Goal: Task Accomplishment & Management: Use online tool/utility

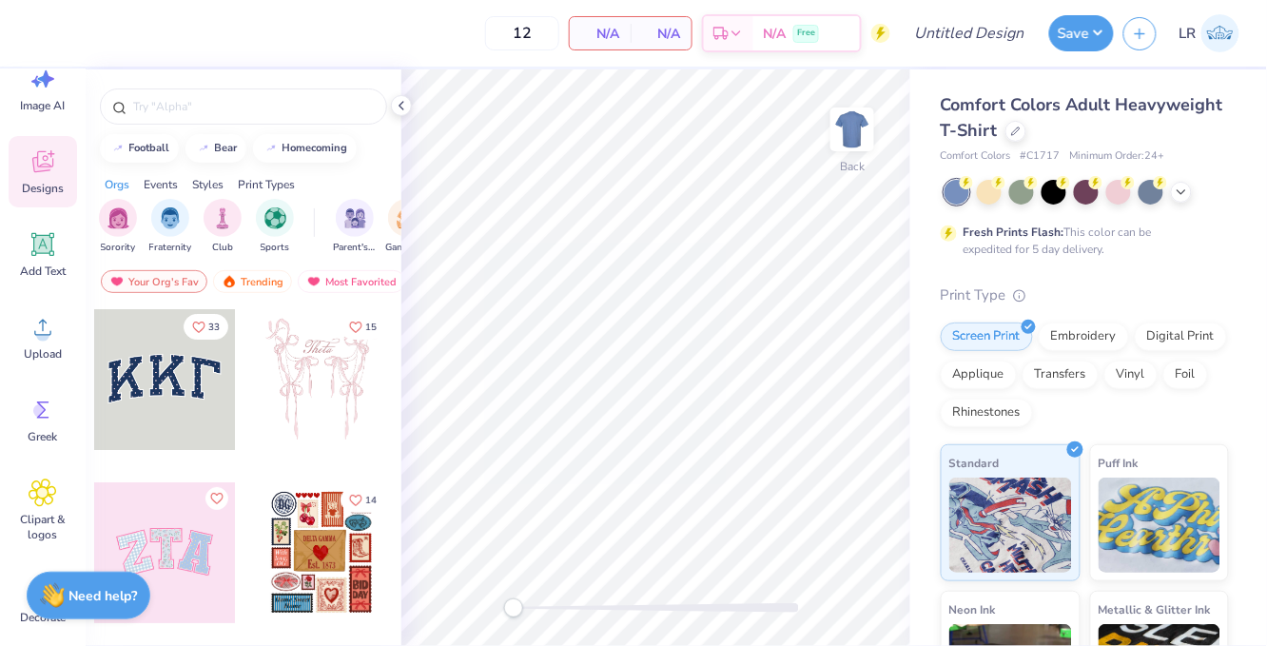
scroll to position [82, 0]
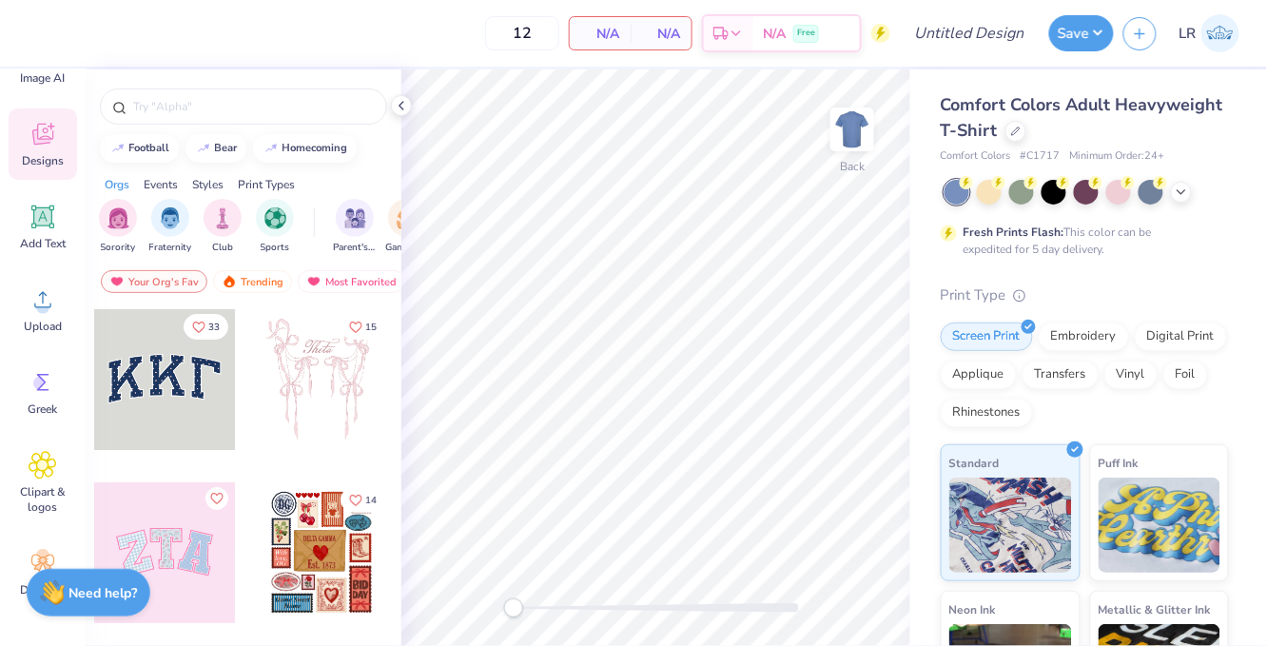
click at [79, 591] on strong "Need help?" at bounding box center [103, 593] width 68 height 18
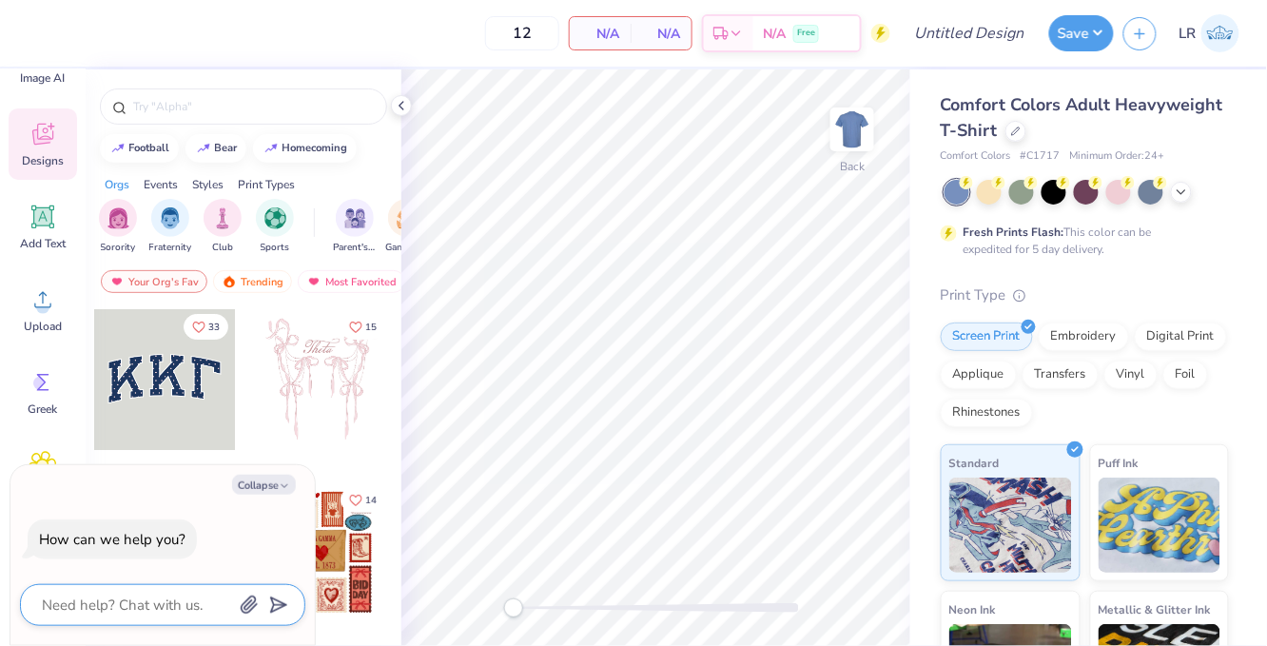
click at [128, 610] on textarea at bounding box center [136, 604] width 193 height 25
type textarea "h"
type textarea "x"
type textarea "ho"
type textarea "x"
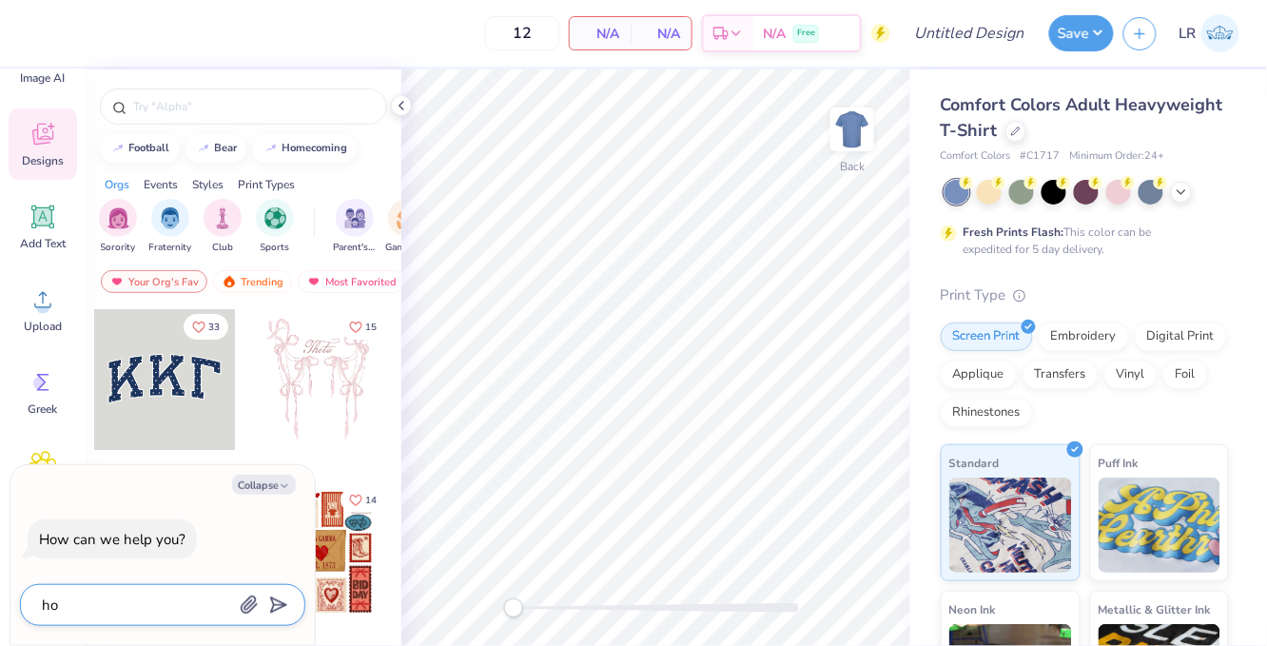
type textarea "how"
type textarea "x"
type textarea "how"
type textarea "x"
type textarea "how d"
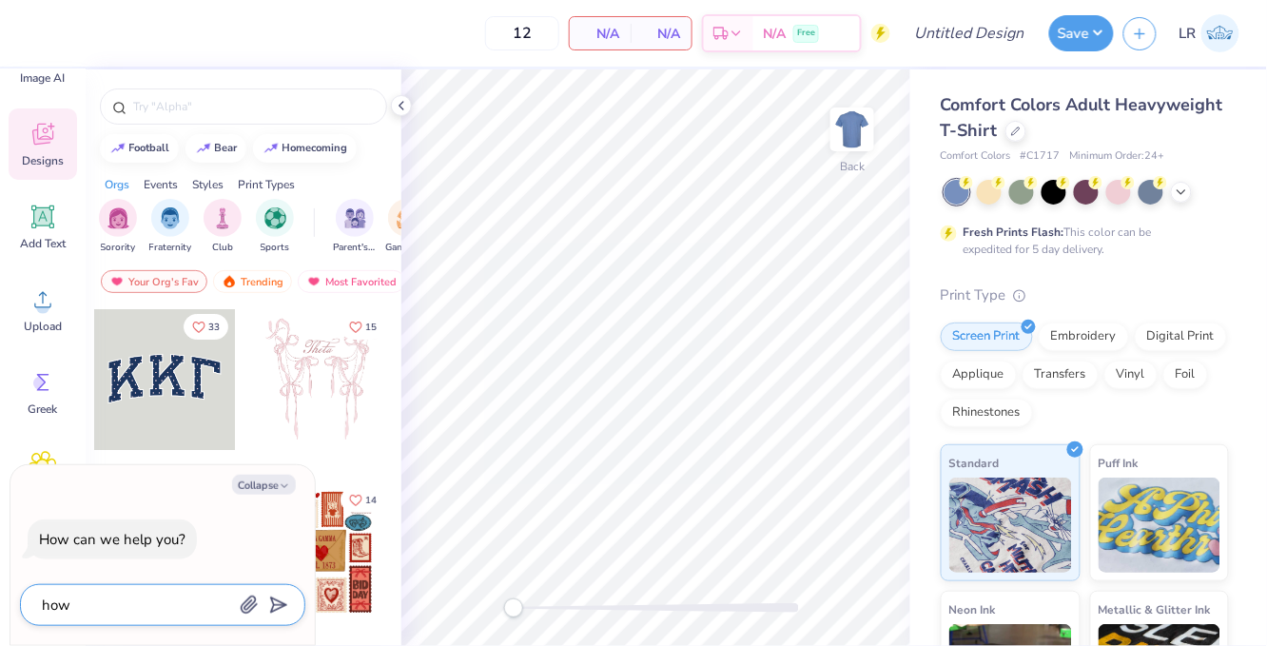
type textarea "x"
type textarea "how do"
type textarea "x"
type textarea "how do"
type textarea "x"
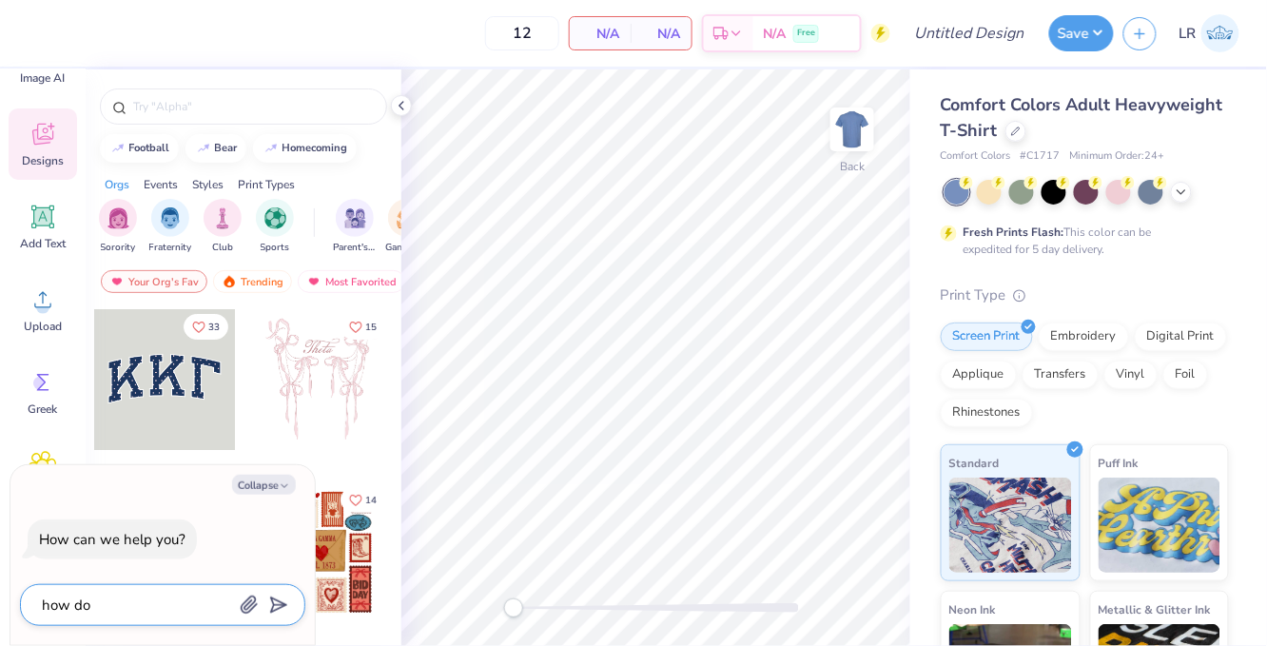
type textarea "how do i"
type textarea "x"
type textarea "how do i"
type textarea "x"
type textarea "how do i t"
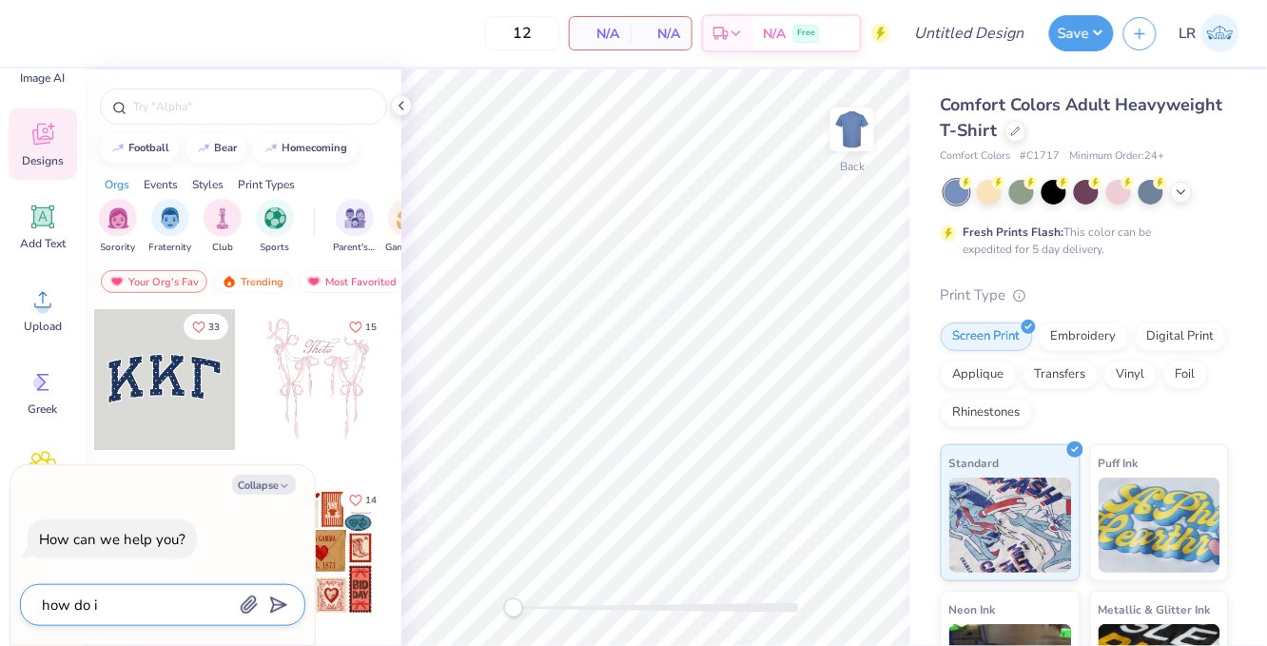
type textarea "x"
type textarea "how do i ta"
type textarea "x"
type textarea "how do i tal"
type textarea "x"
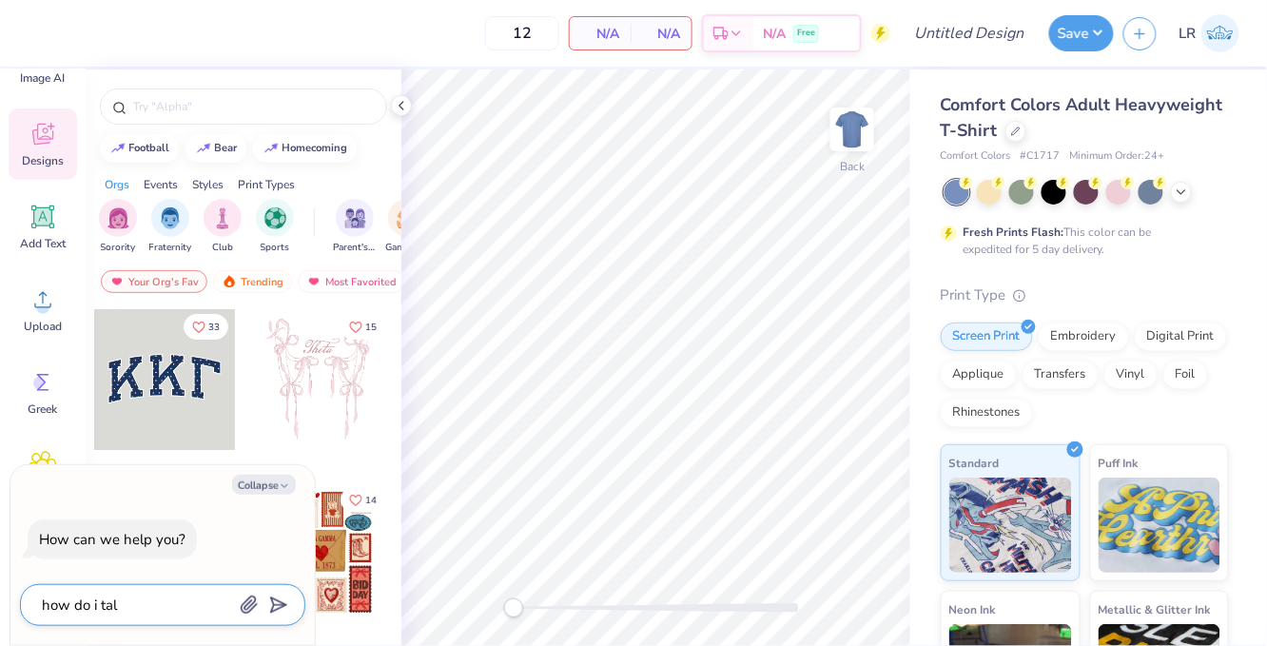
type textarea "how do i talk"
type textarea "x"
type textarea "how do i talk"
type textarea "x"
type textarea "how do i talk t"
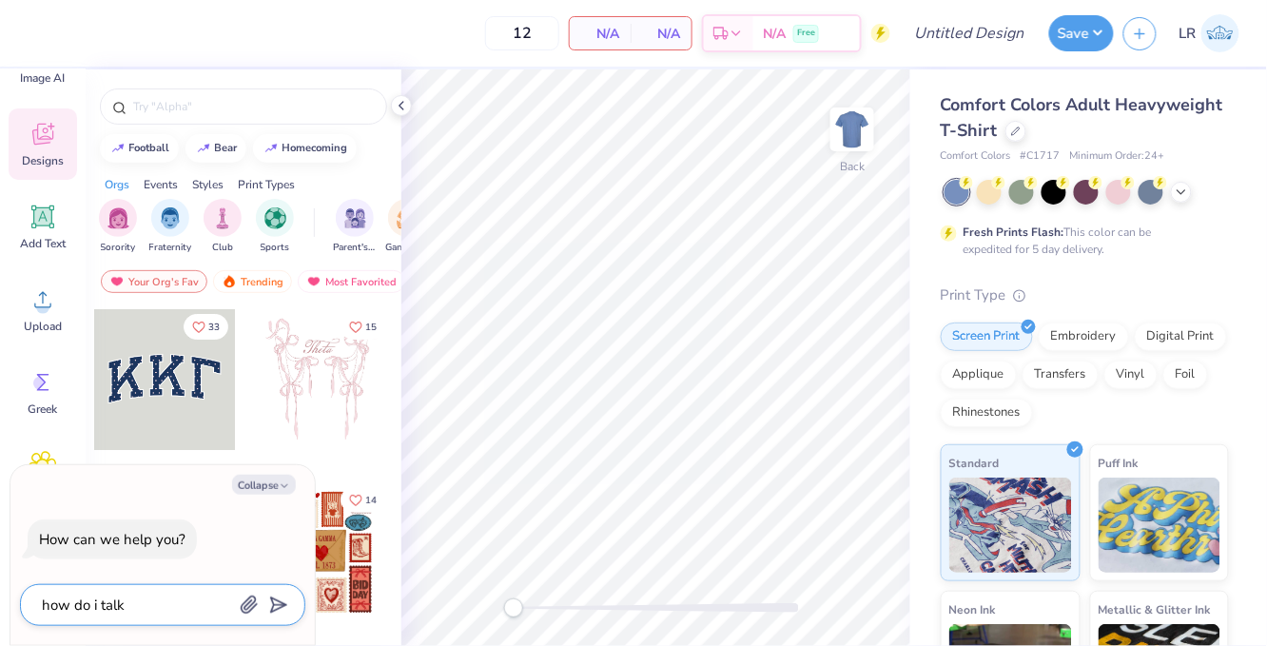
type textarea "x"
type textarea "how do i talk to"
type textarea "x"
type textarea "how do i talk to"
type textarea "x"
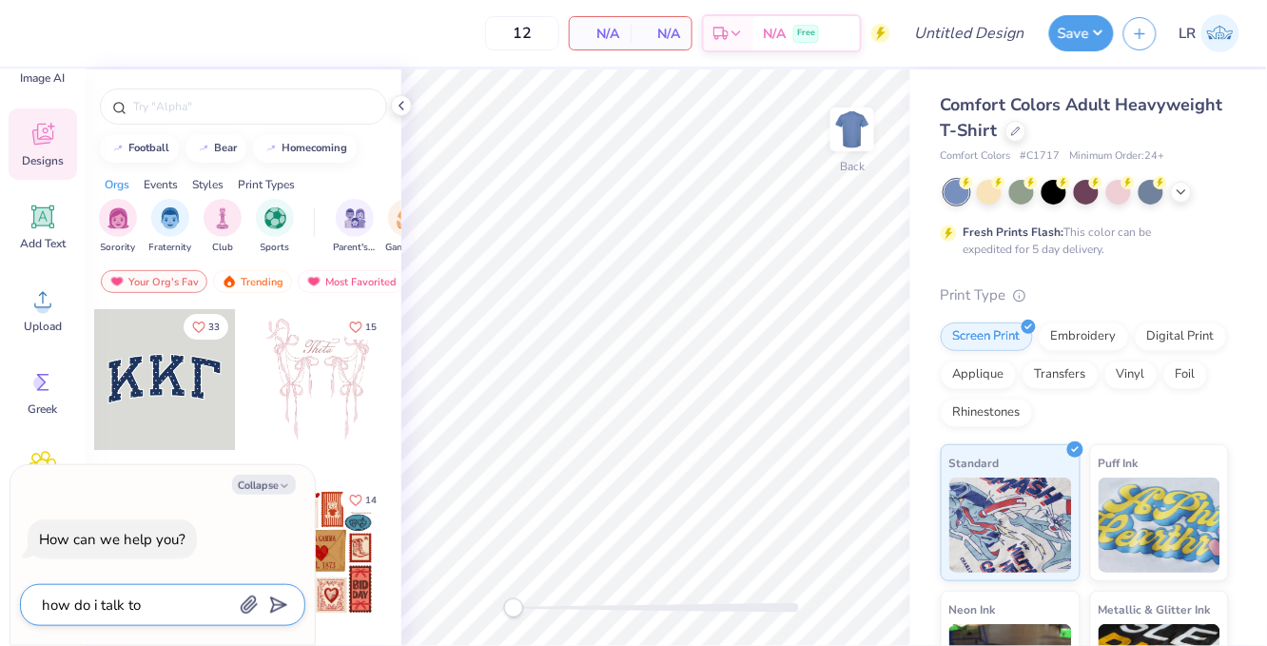
type textarea "how do i talk to a"
type textarea "x"
type textarea "how do i talk to ar"
type textarea "x"
type textarea "how do i talk to art"
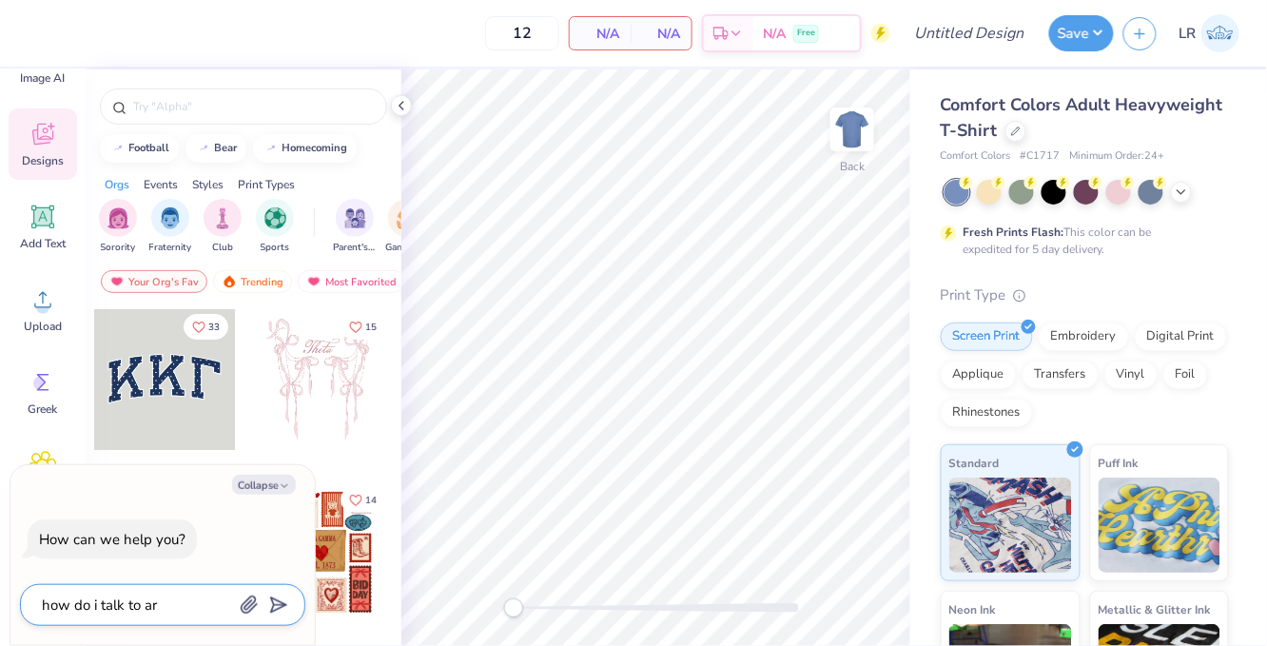
type textarea "x"
type textarea "how do i talk to art"
type textarea "x"
type textarea "how do i talk to art t"
type textarea "x"
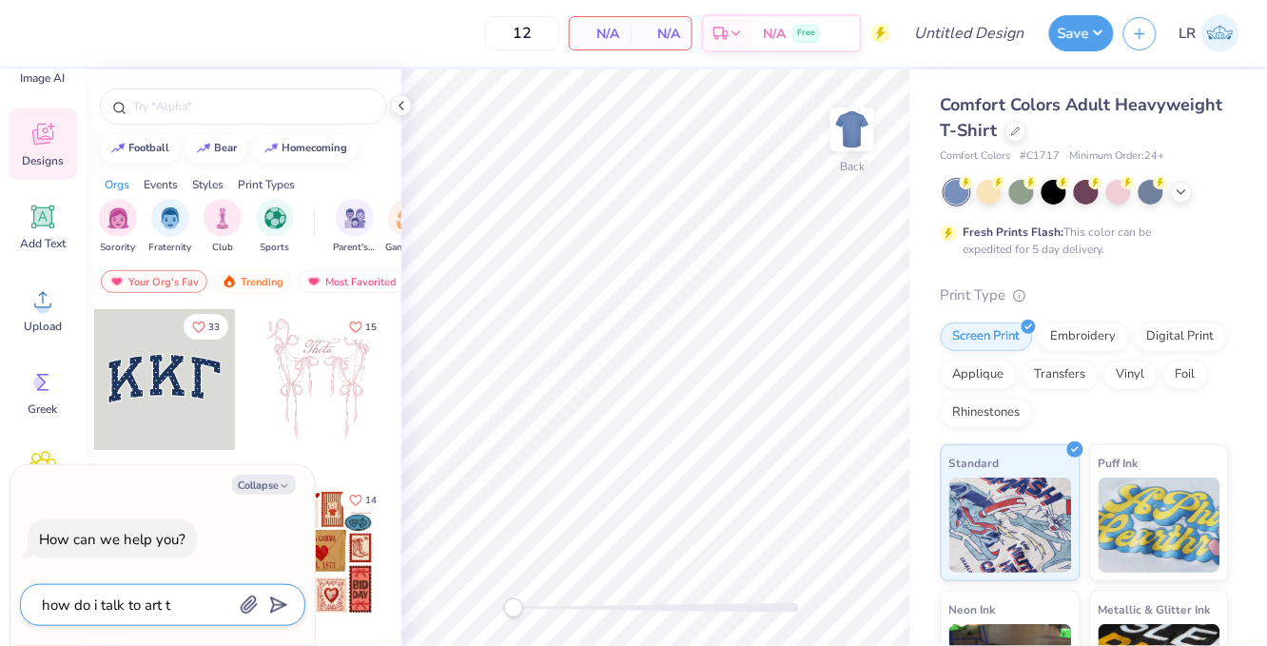
type textarea "how do i talk to art te"
type textarea "x"
type textarea "how do i talk to art tea"
type textarea "x"
type textarea "how do i talk to art team"
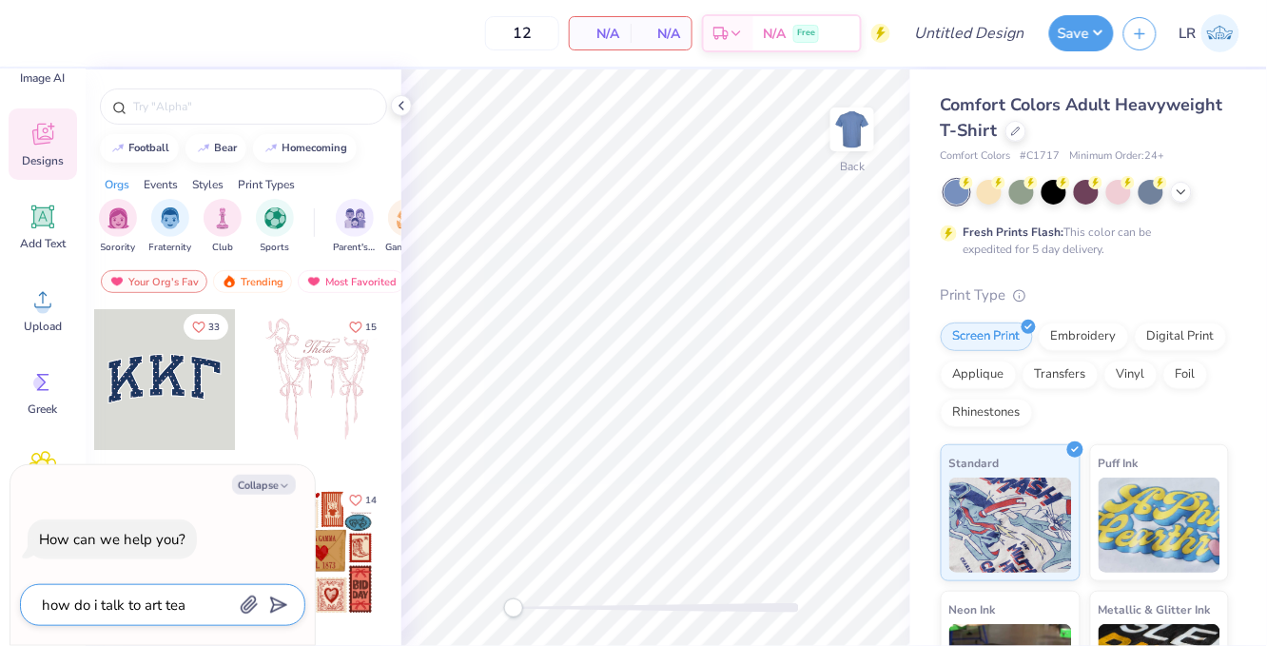
type textarea "x"
type textarea "how do i talk to art team"
type textarea "x"
type textarea "how do i talk to art team t"
type textarea "x"
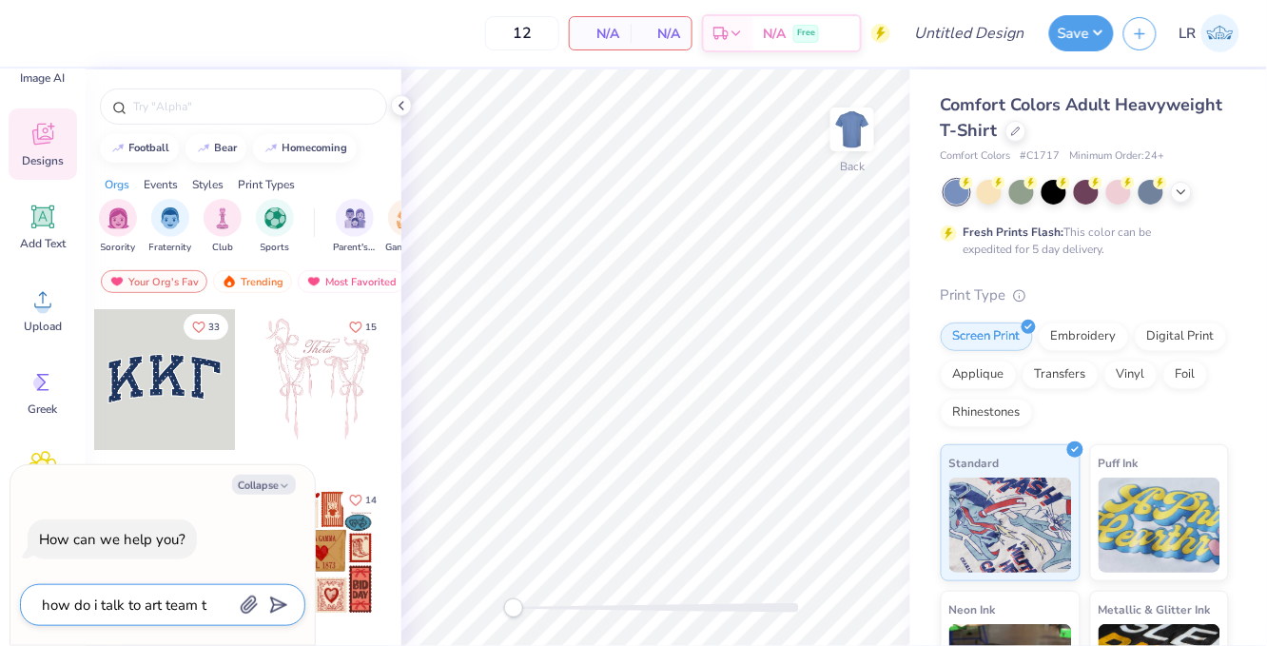
type textarea "how do i talk to art team to"
type textarea "x"
type textarea "how do i talk to art team to"
type textarea "x"
type textarea "how do i talk to art team to c"
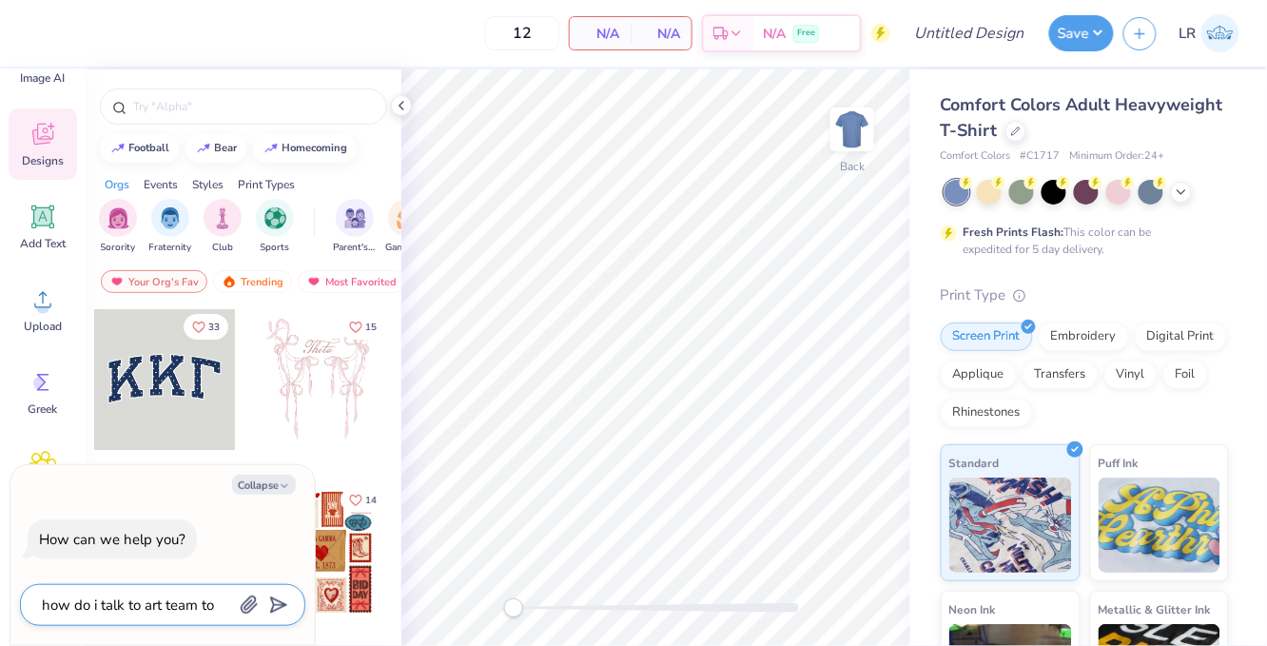
type textarea "x"
type textarea "how do i talk to art team to cr"
type textarea "x"
type textarea "how do i talk to art team to cre"
type textarea "x"
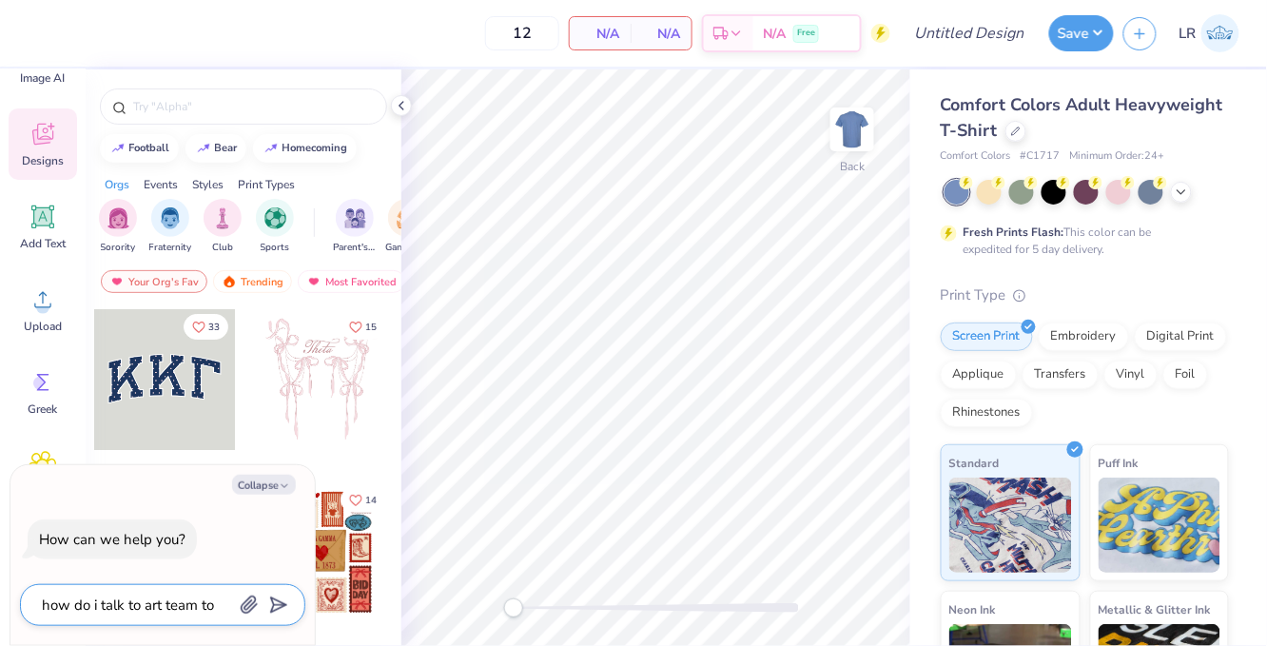
type textarea "how do i talk to art team to crea"
type textarea "x"
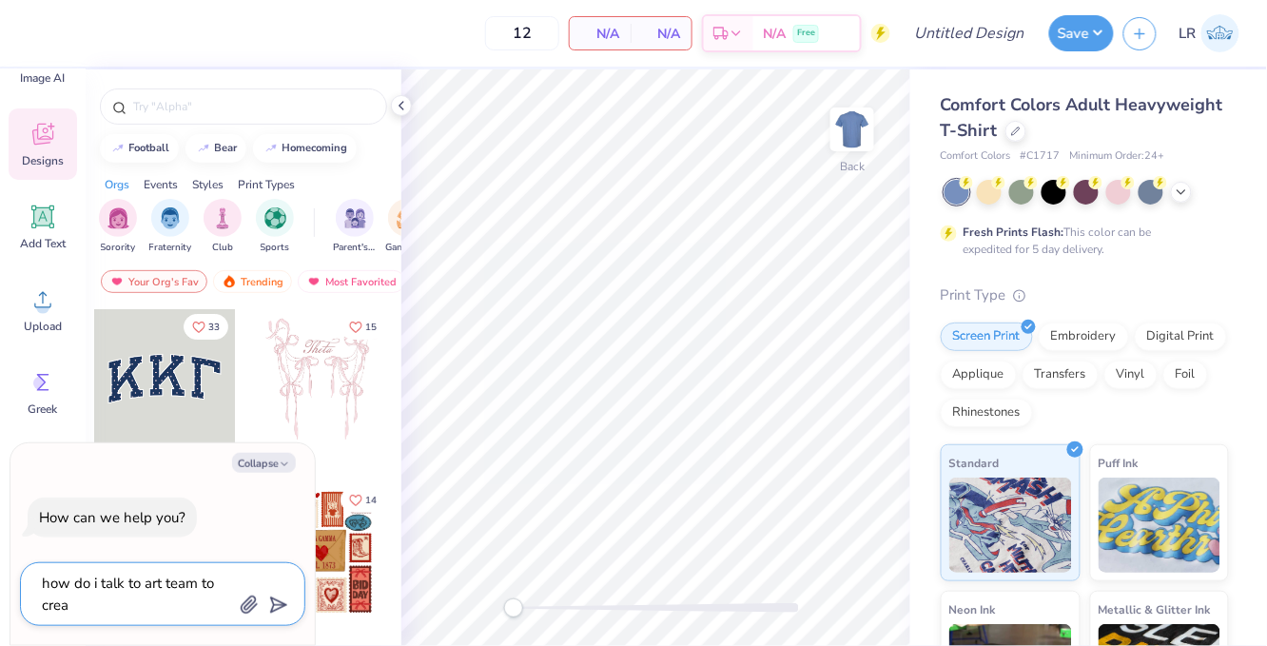
type textarea "how do i talk to art team to creat"
type textarea "x"
type textarea "how do i talk to art team to create"
type textarea "x"
type textarea "how do i talk to art team to create"
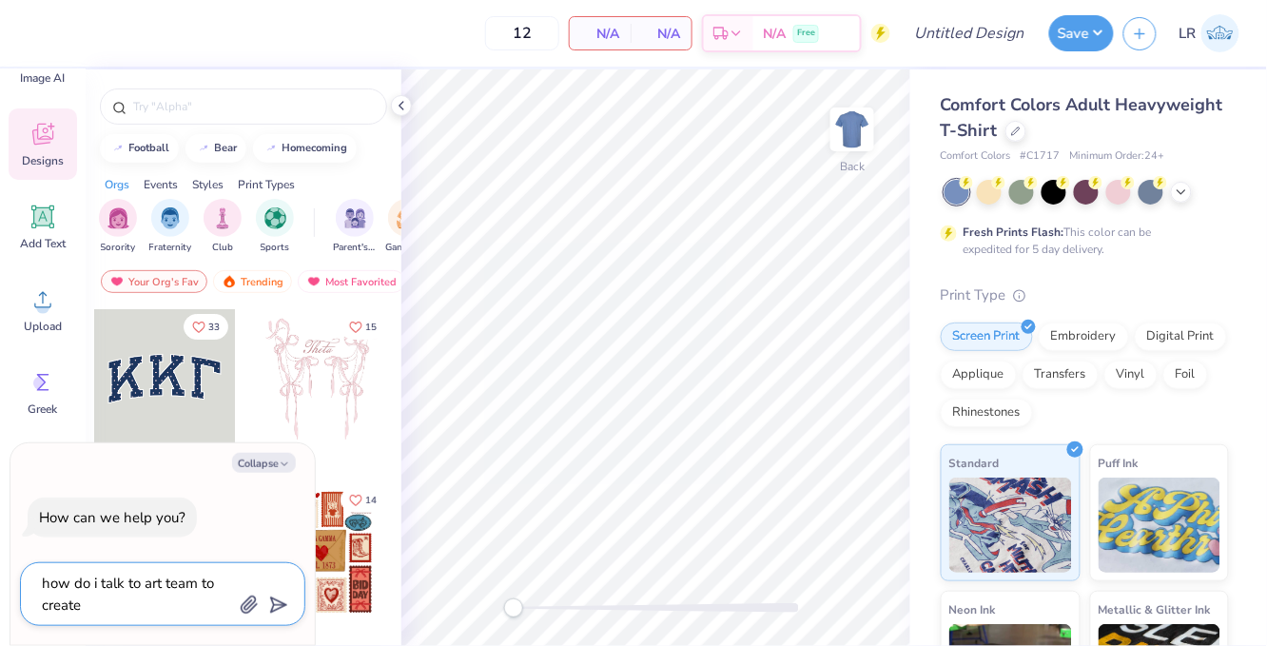
type textarea "x"
type textarea "how do i talk to art team to create m"
type textarea "x"
type textarea "how do i talk to art team to create my"
type textarea "x"
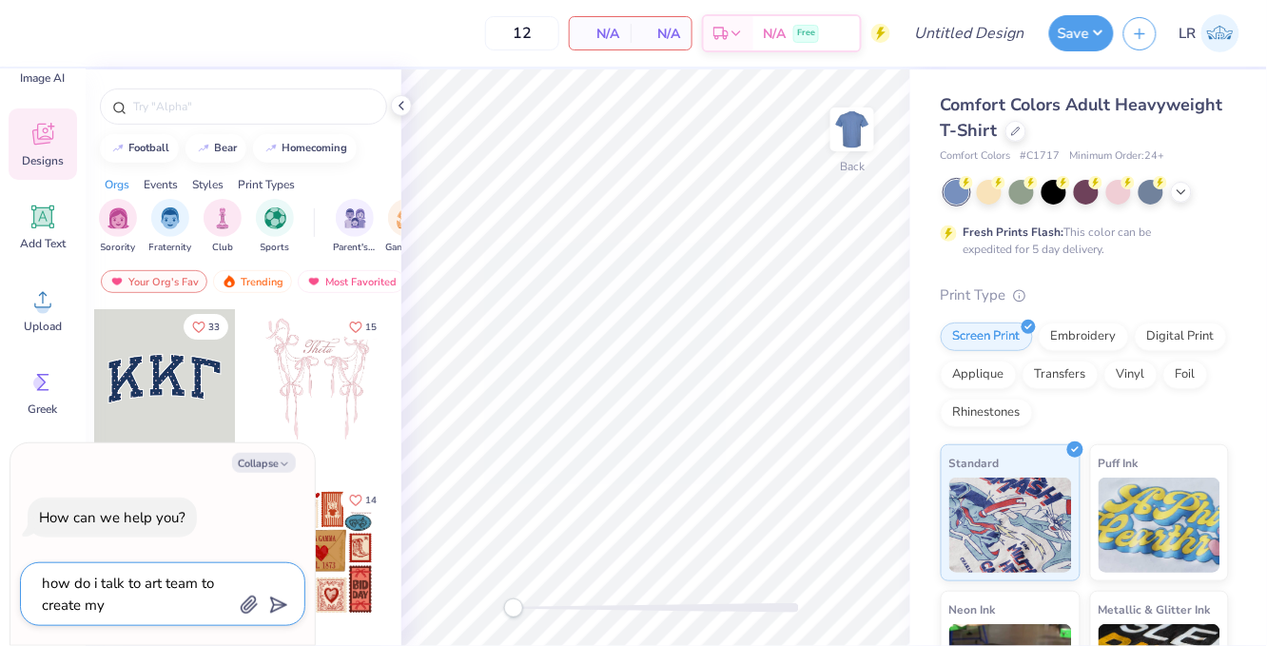
type textarea "how do i talk to art team to create my"
type textarea "x"
type textarea "how do i talk to art team to create my o"
type textarea "x"
type textarea "how do i talk to art team to create my ow"
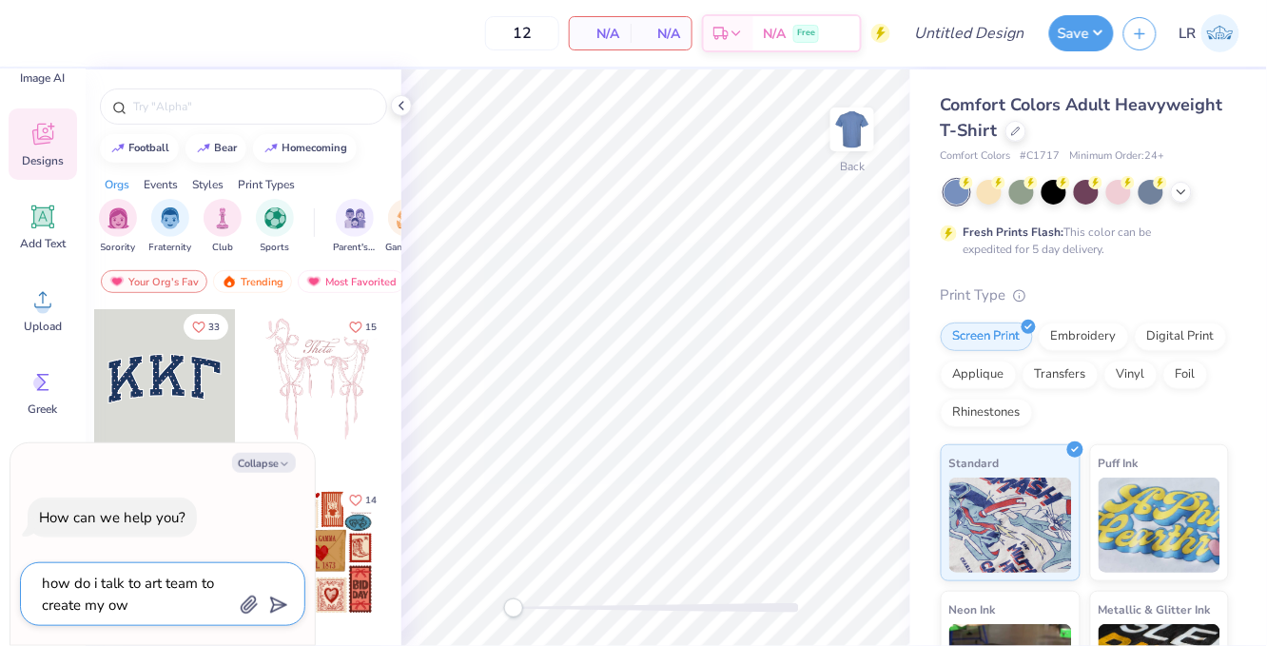
type textarea "x"
type textarea "how do i talk to art team to create my own"
type textarea "x"
type textarea "how do i talk to art team to create my own"
type textarea "x"
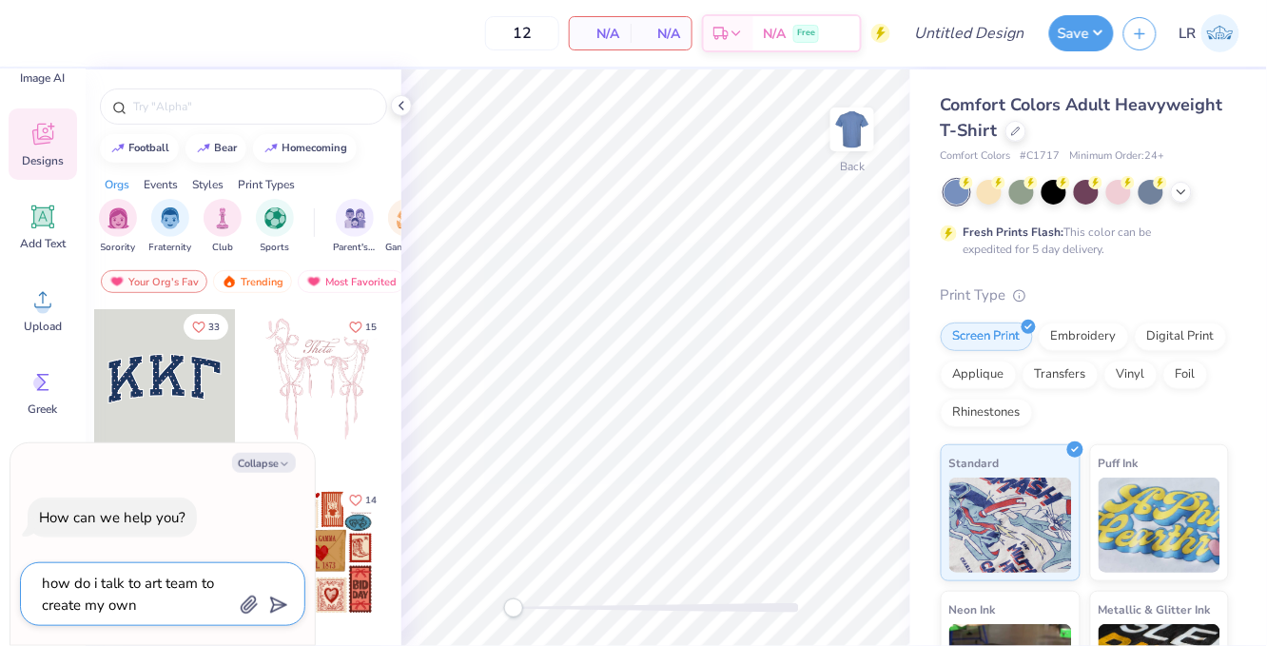
type textarea "how do i talk to art team to create my own l"
type textarea "x"
type textarea "how do i talk to art team to create my own lo"
type textarea "x"
type textarea "how do i talk to art team to create my own log"
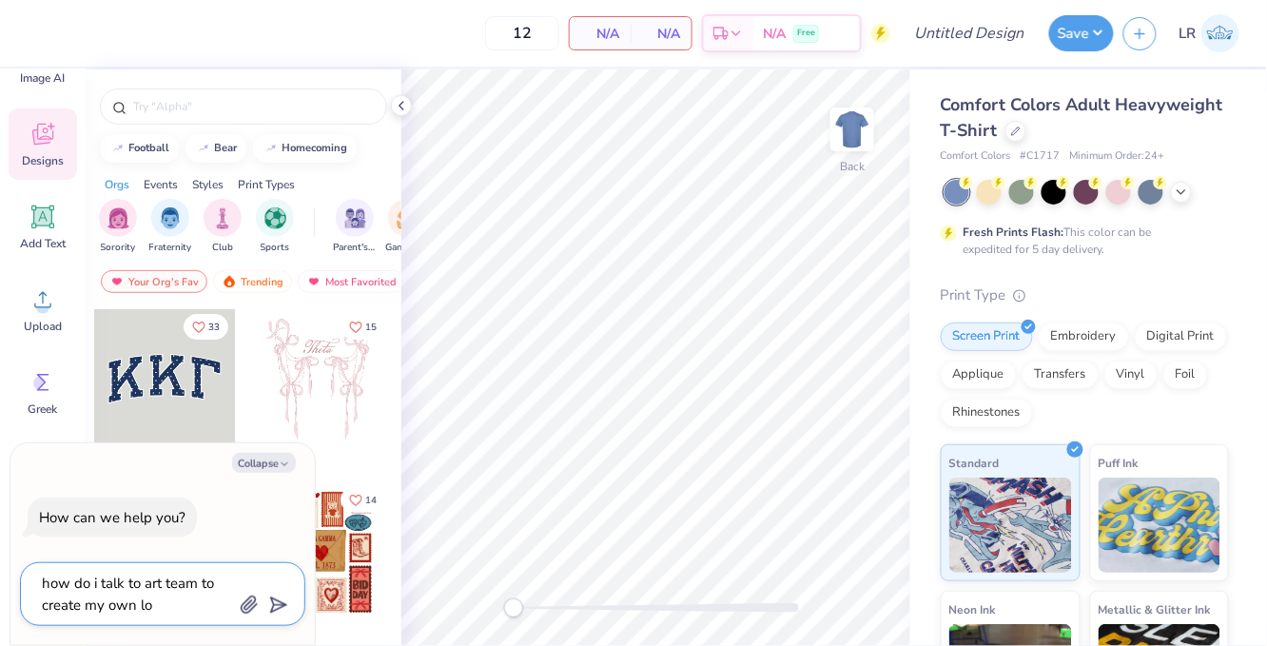
type textarea "x"
type textarea "how do i talk to art team to create my own logo"
type textarea "x"
type textarea "how do i talk to art team to create my own logo"
click at [268, 607] on icon "submit" at bounding box center [275, 605] width 27 height 27
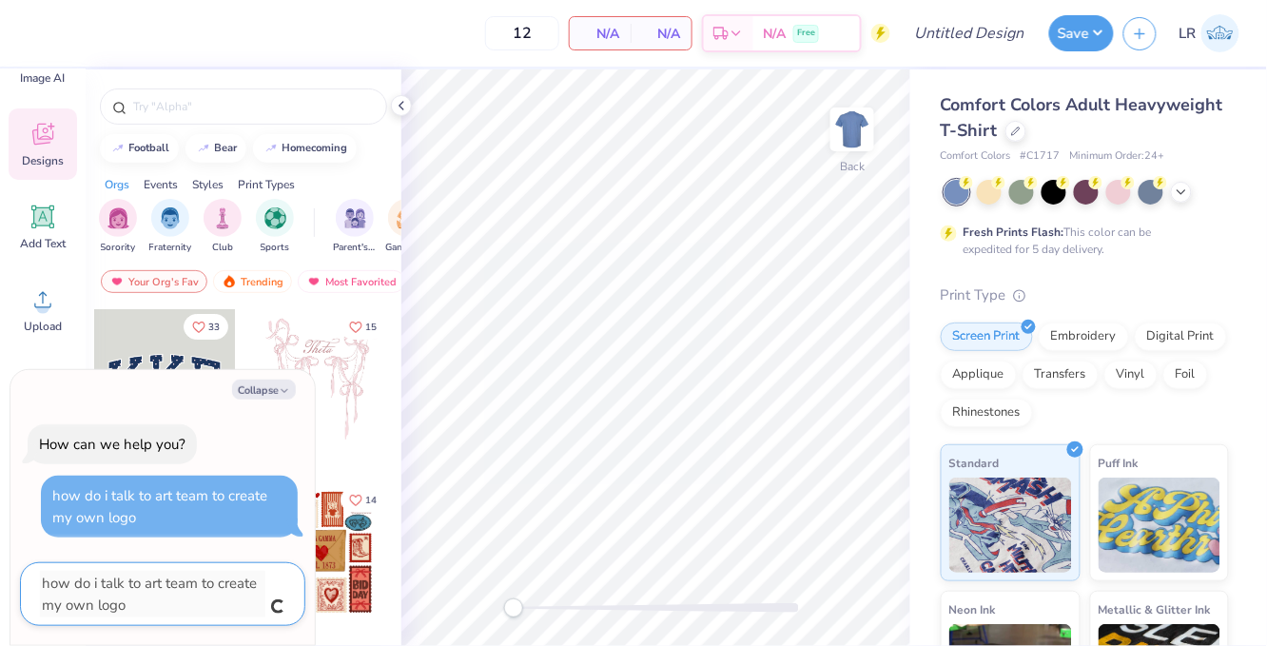
type textarea "x"
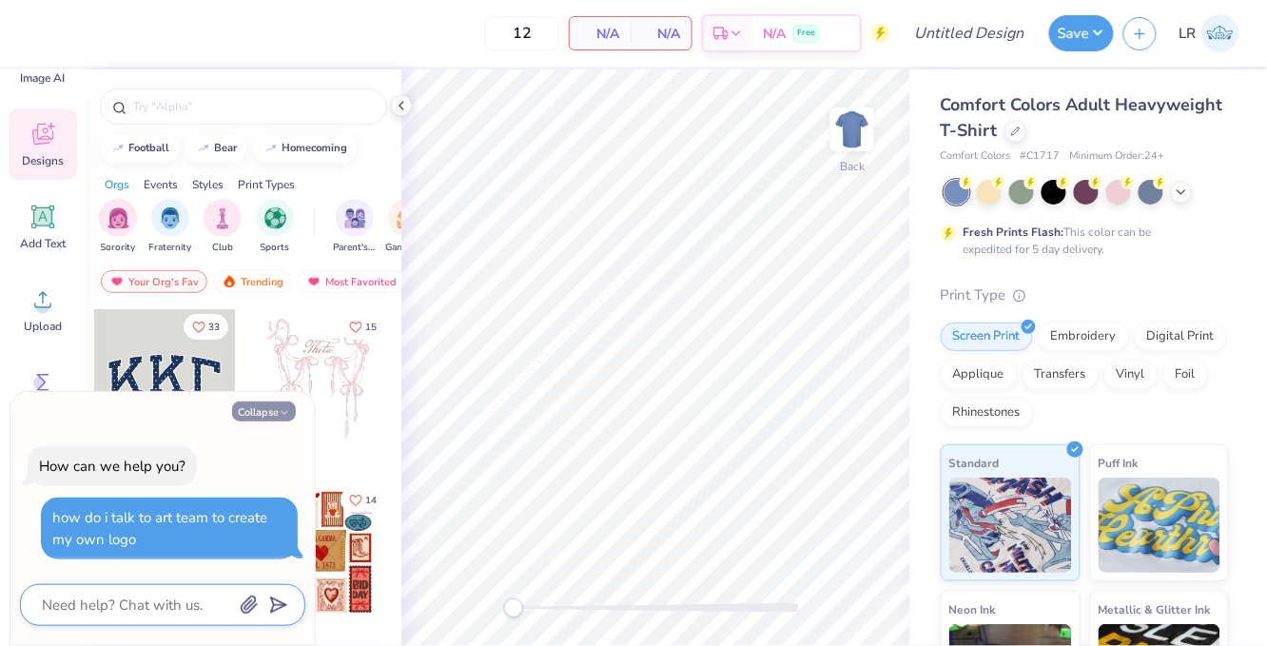
click at [272, 412] on button "Collapse" at bounding box center [264, 411] width 64 height 20
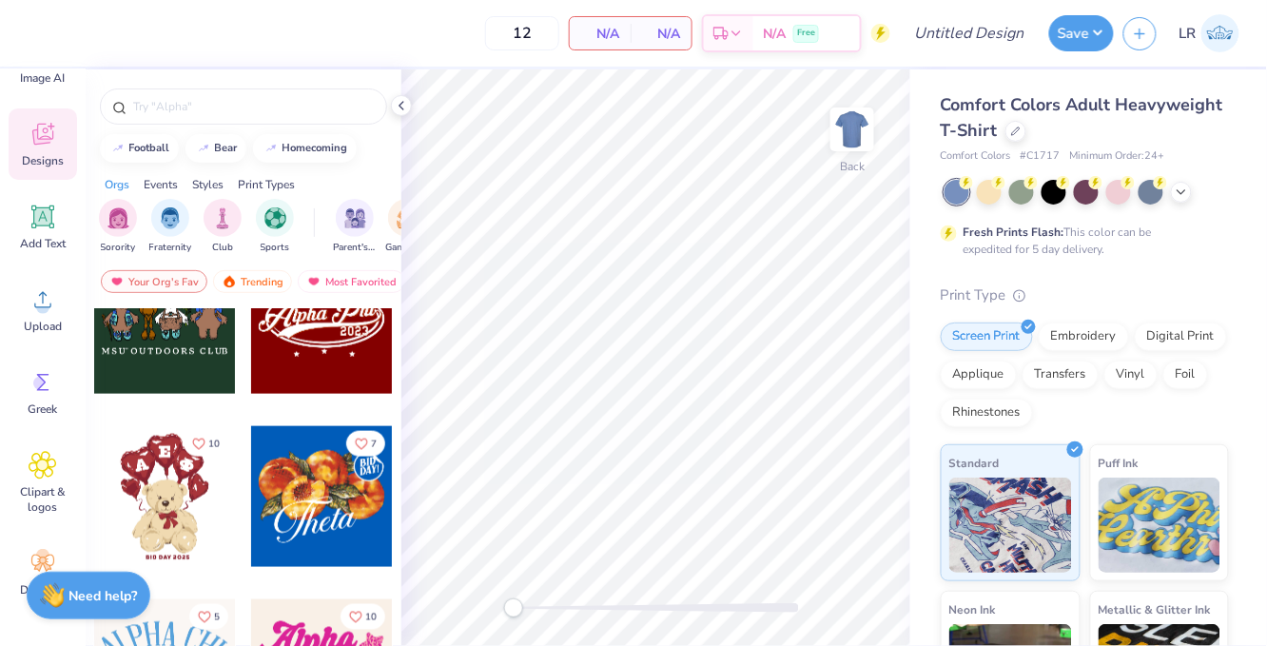
scroll to position [612, 0]
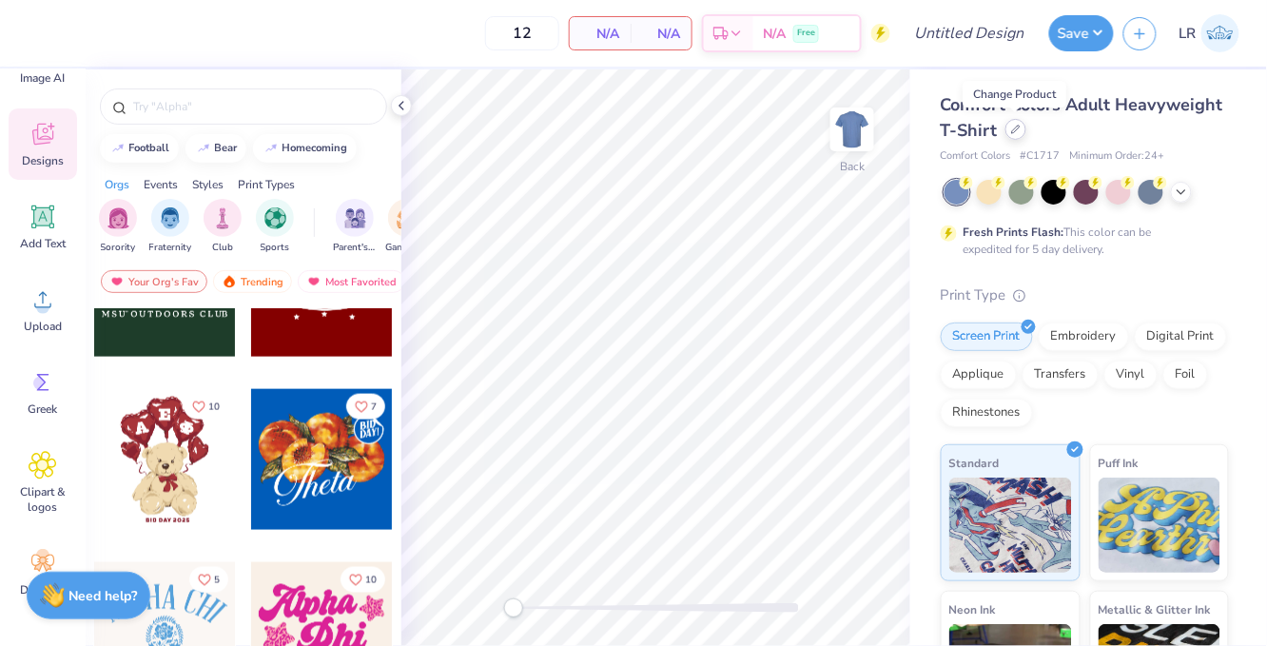
click at [1019, 129] on icon at bounding box center [1016, 130] width 10 height 10
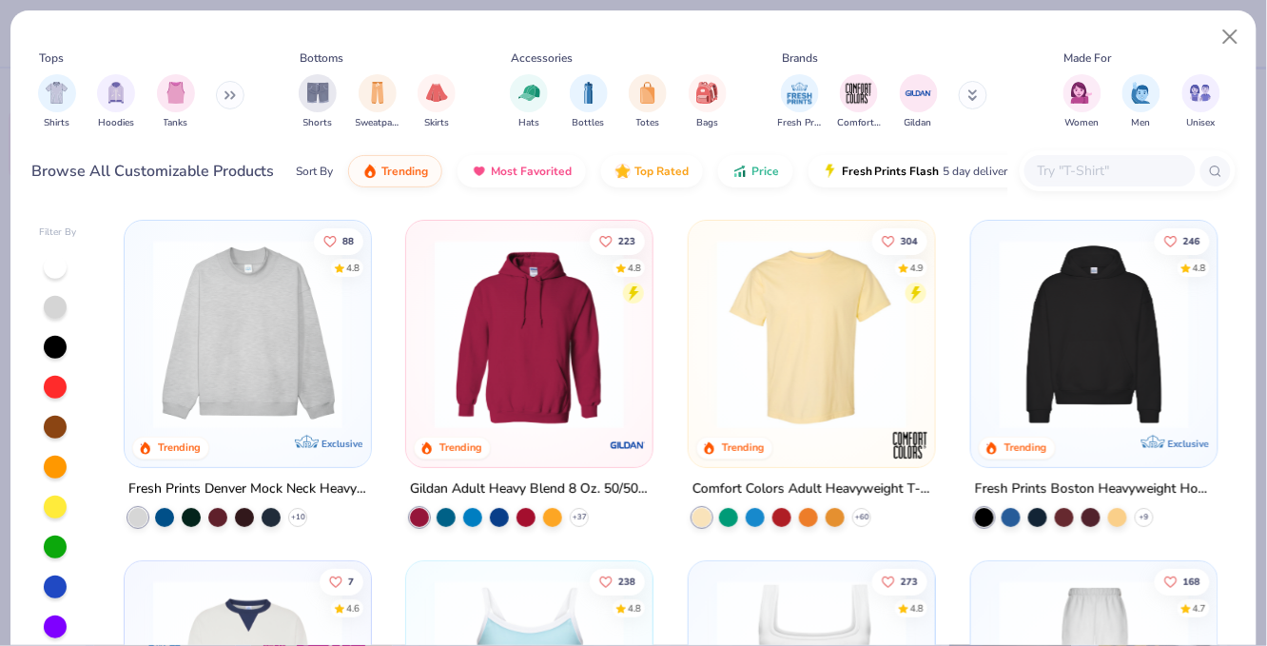
click at [228, 98] on icon at bounding box center [226, 95] width 3 height 7
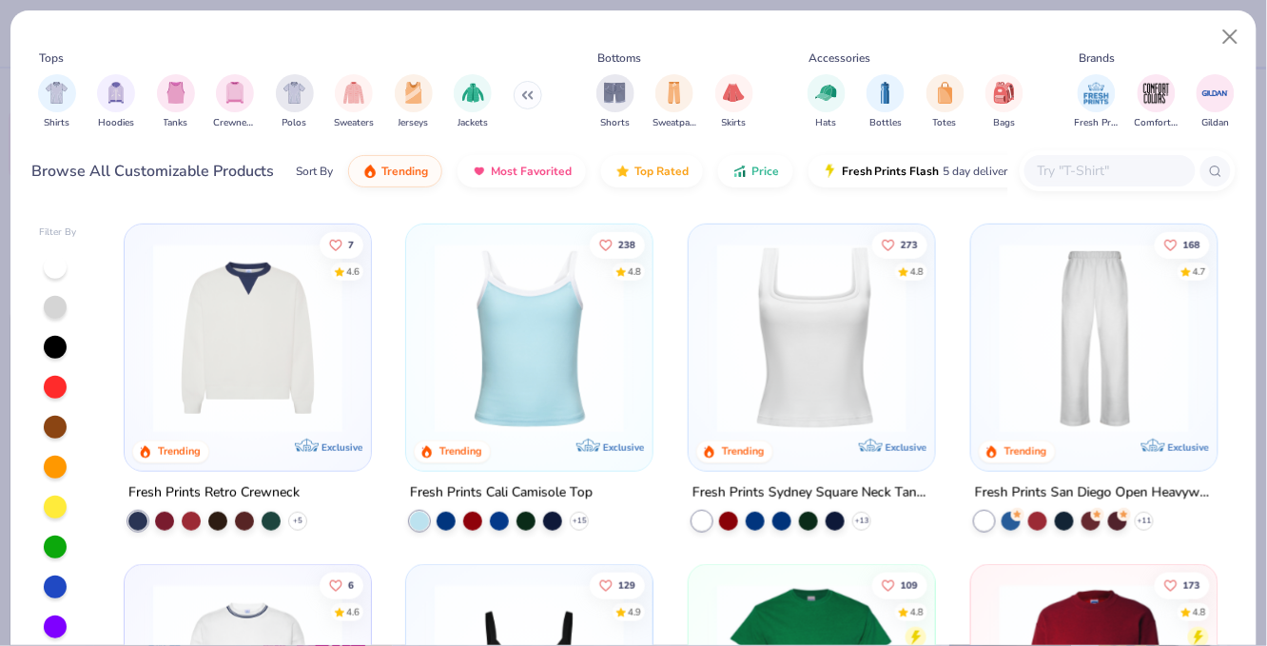
scroll to position [211, 0]
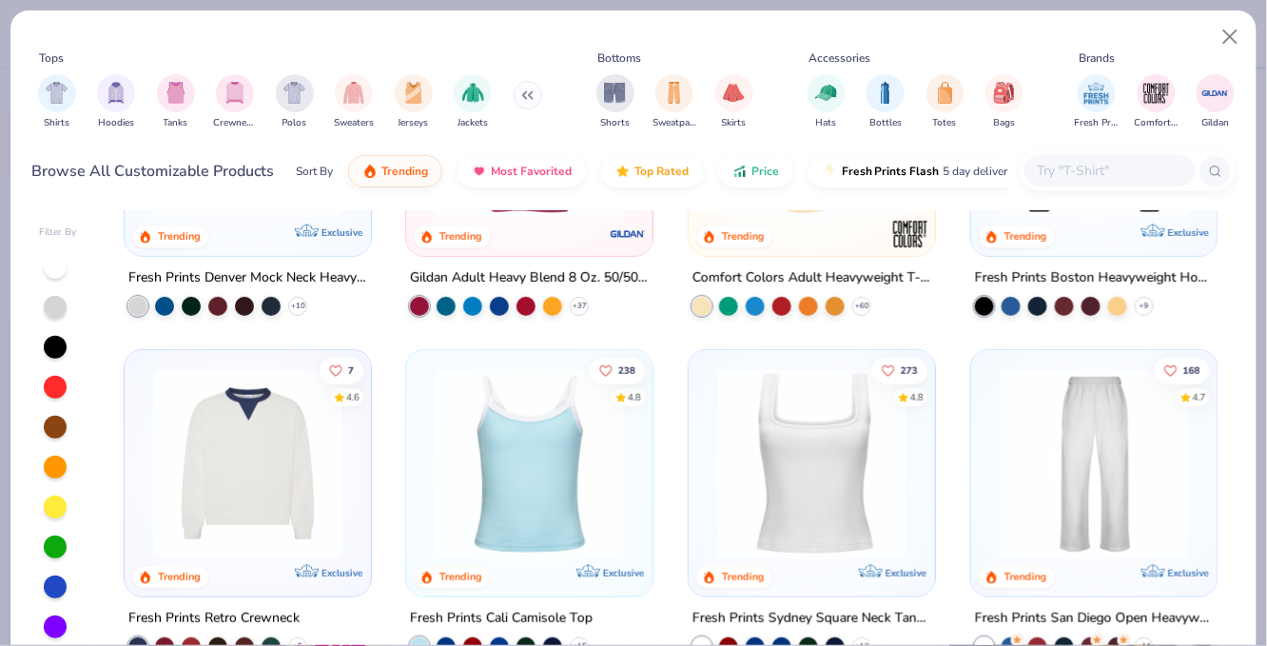
click at [246, 437] on img at bounding box center [248, 463] width 208 height 189
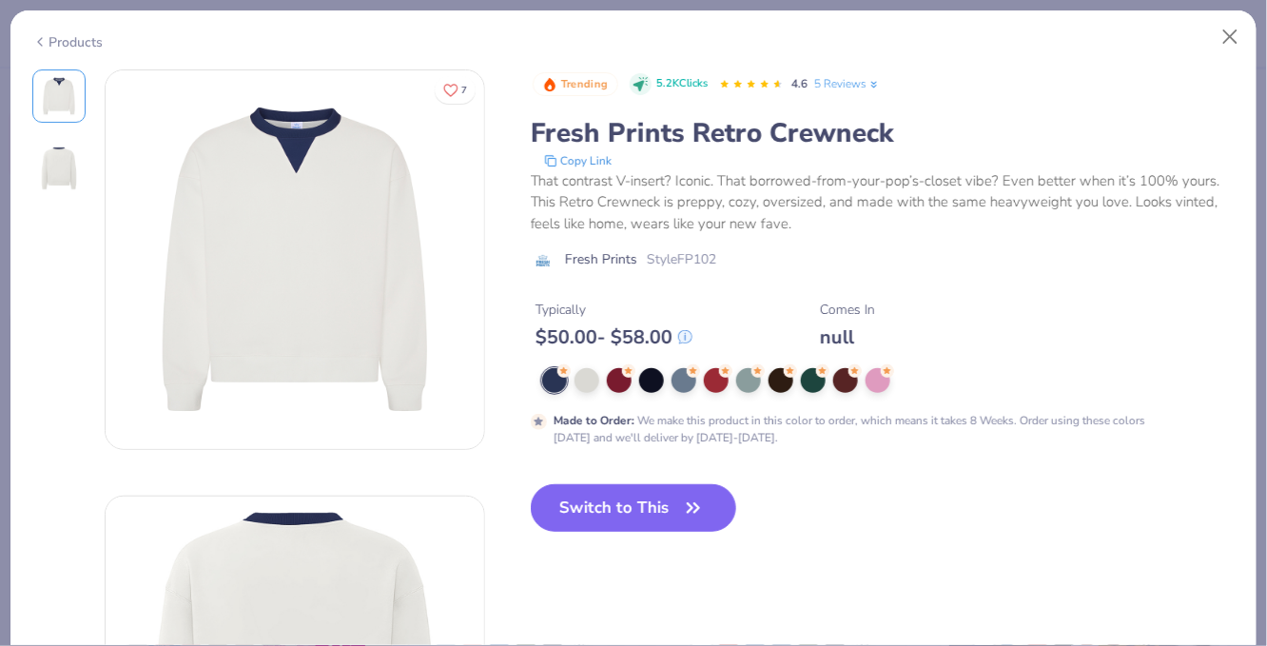
click at [523, 593] on div "7 Trending 5.2K Clicks 4.6 5 Reviews Fresh Prints Retro Crewneck Copy Link That…" at bounding box center [633, 472] width 1203 height 806
click at [1233, 27] on button "Close" at bounding box center [1231, 37] width 36 height 36
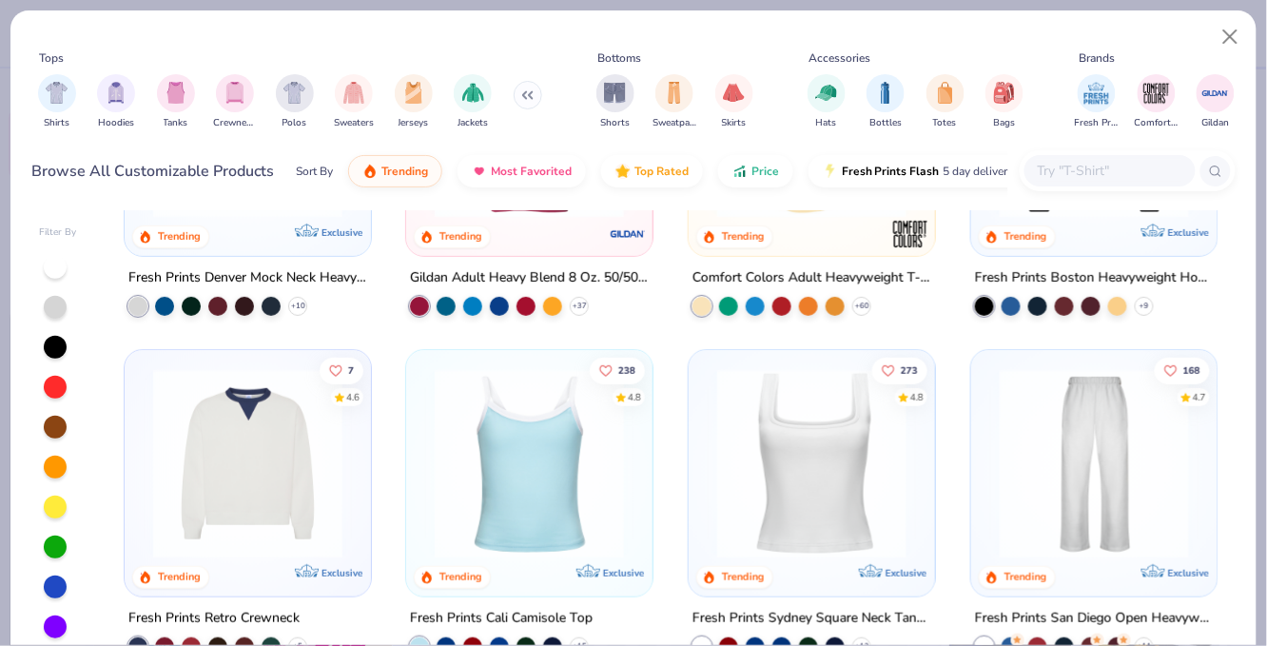
click at [238, 494] on img at bounding box center [248, 463] width 208 height 189
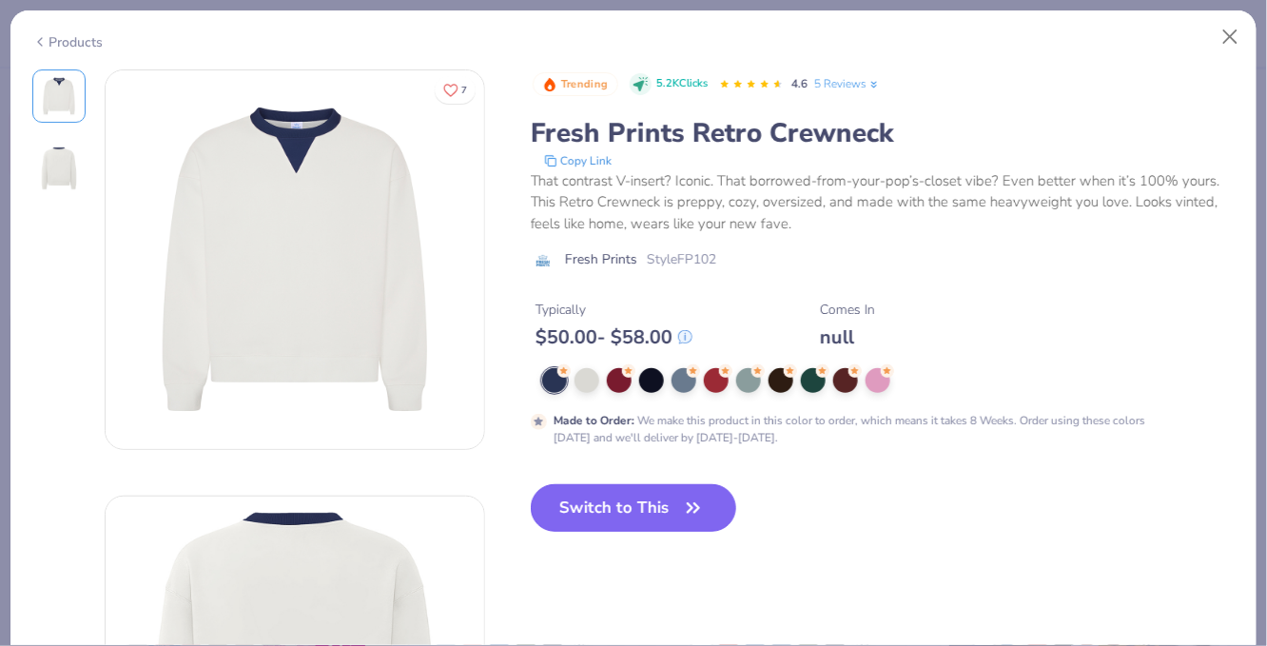
click at [653, 490] on button "Switch to This" at bounding box center [634, 508] width 206 height 48
type textarea "x"
type input "50"
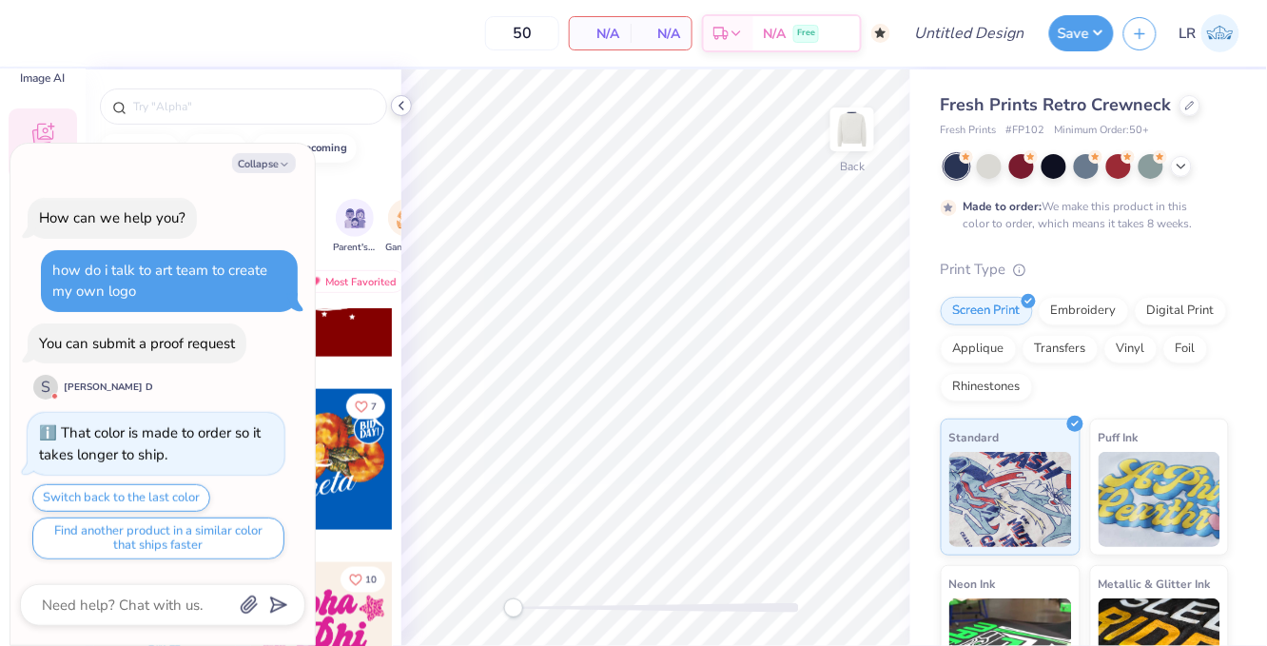
click at [401, 113] on div at bounding box center [401, 105] width 21 height 21
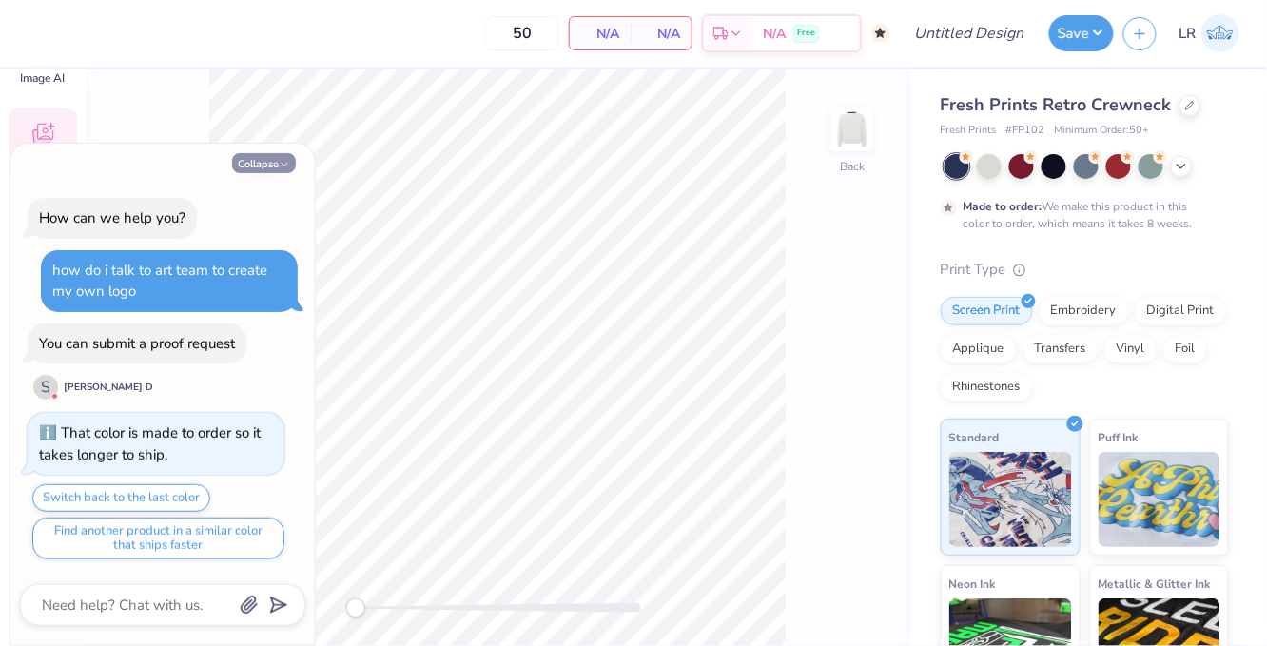
click at [245, 169] on button "Collapse" at bounding box center [264, 163] width 64 height 20
type textarea "x"
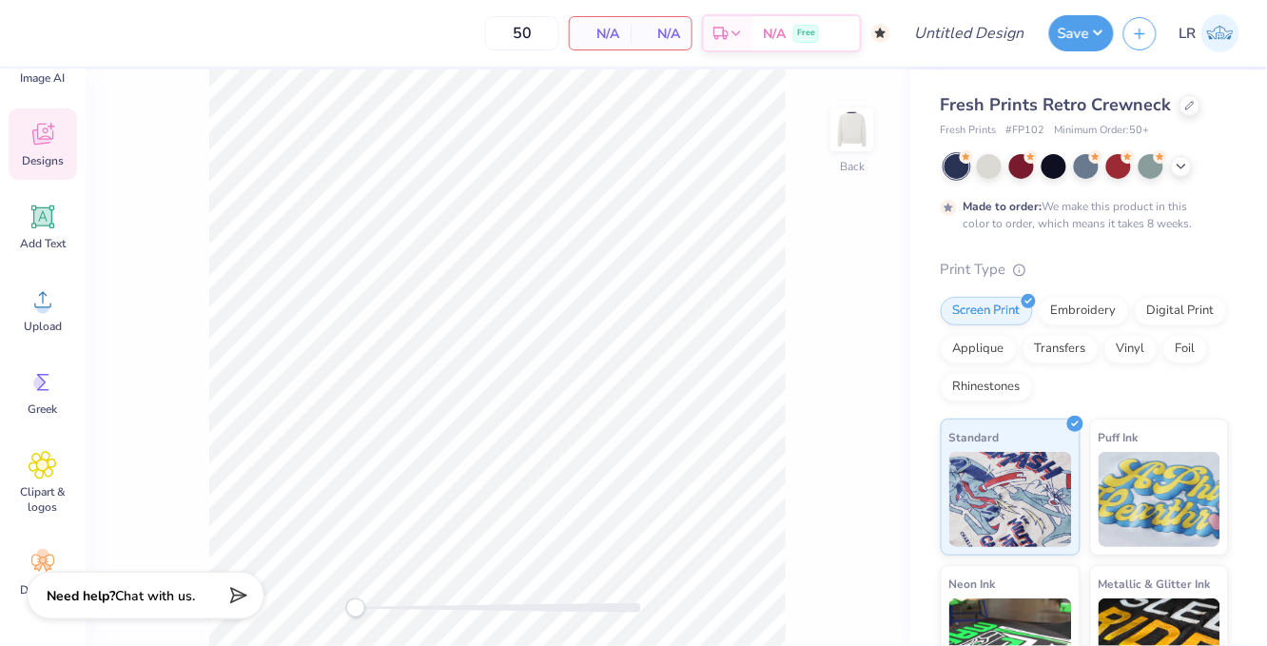
click at [58, 160] on span "Designs" at bounding box center [43, 160] width 42 height 15
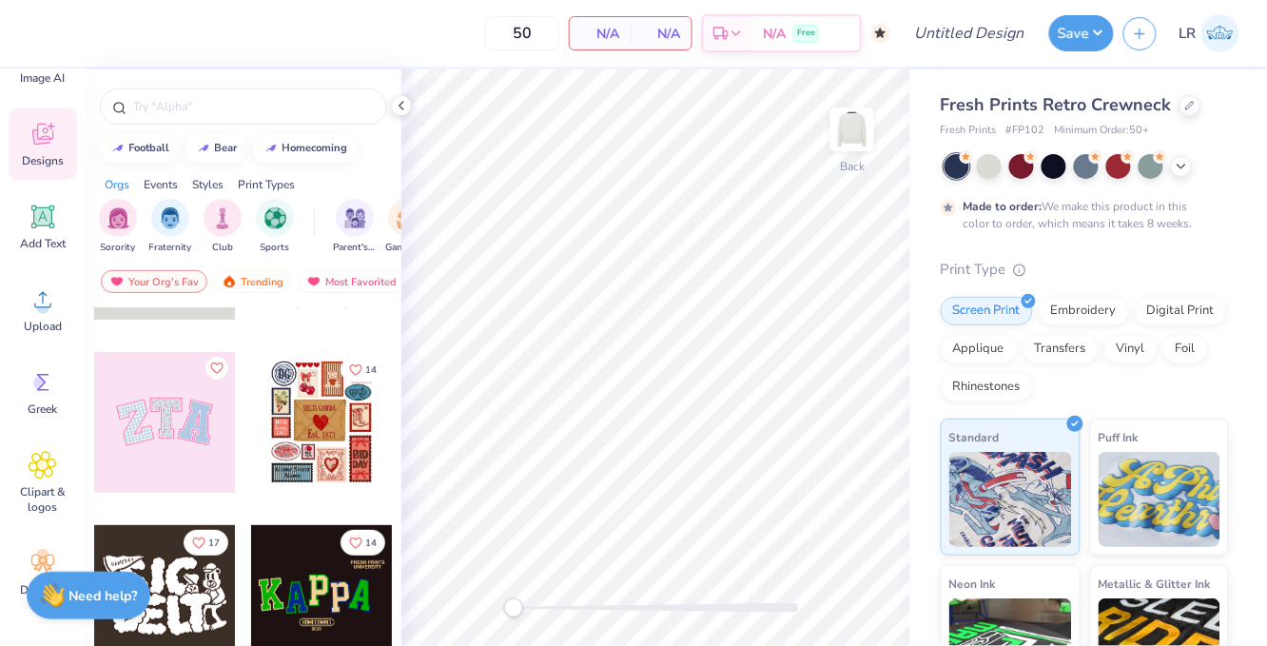
scroll to position [131, 0]
click at [266, 115] on input "text" at bounding box center [252, 106] width 243 height 19
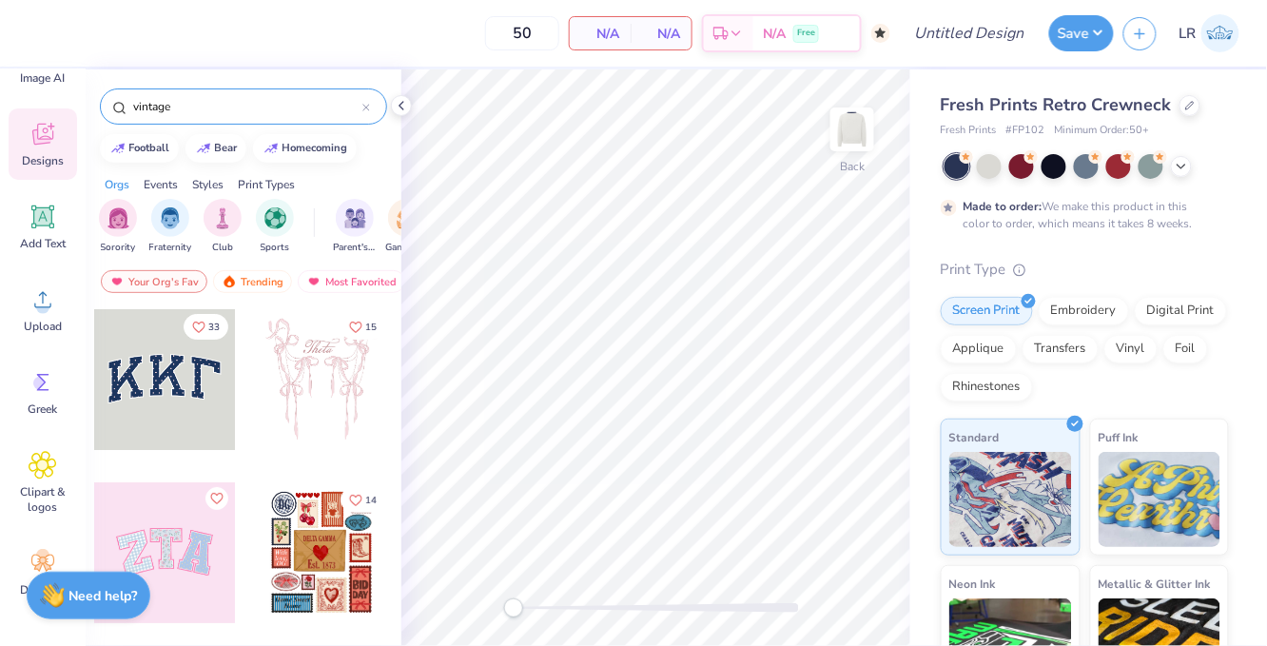
type input "vintage"
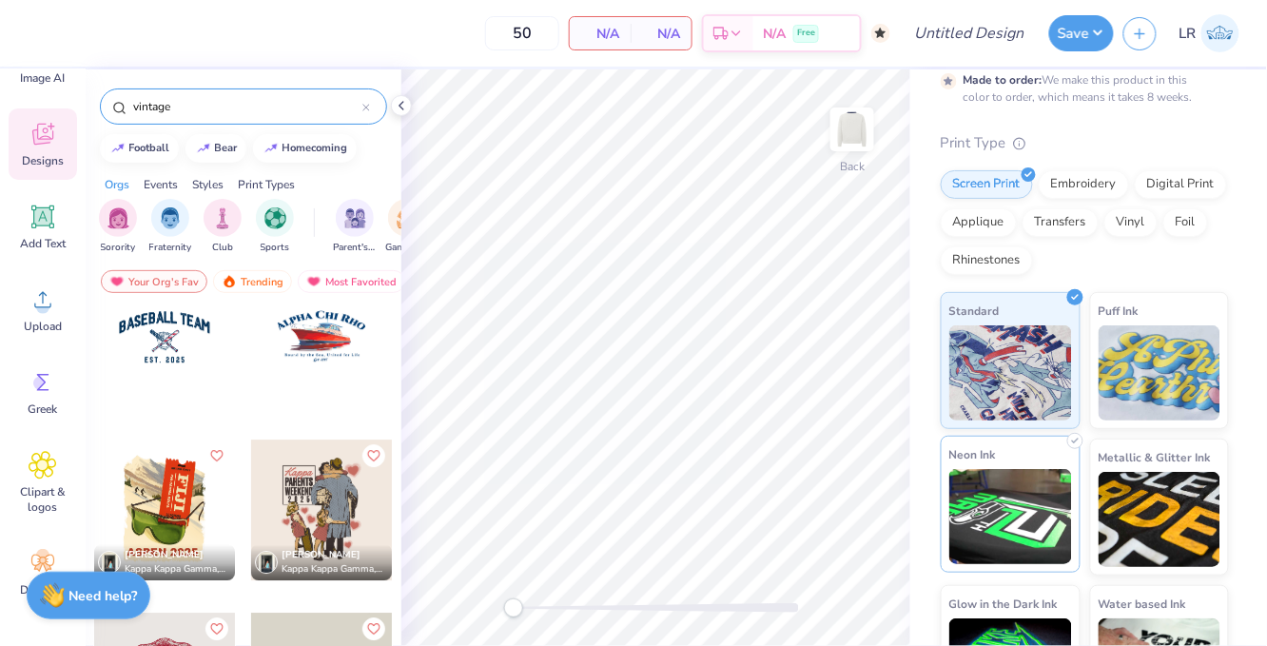
scroll to position [106, 0]
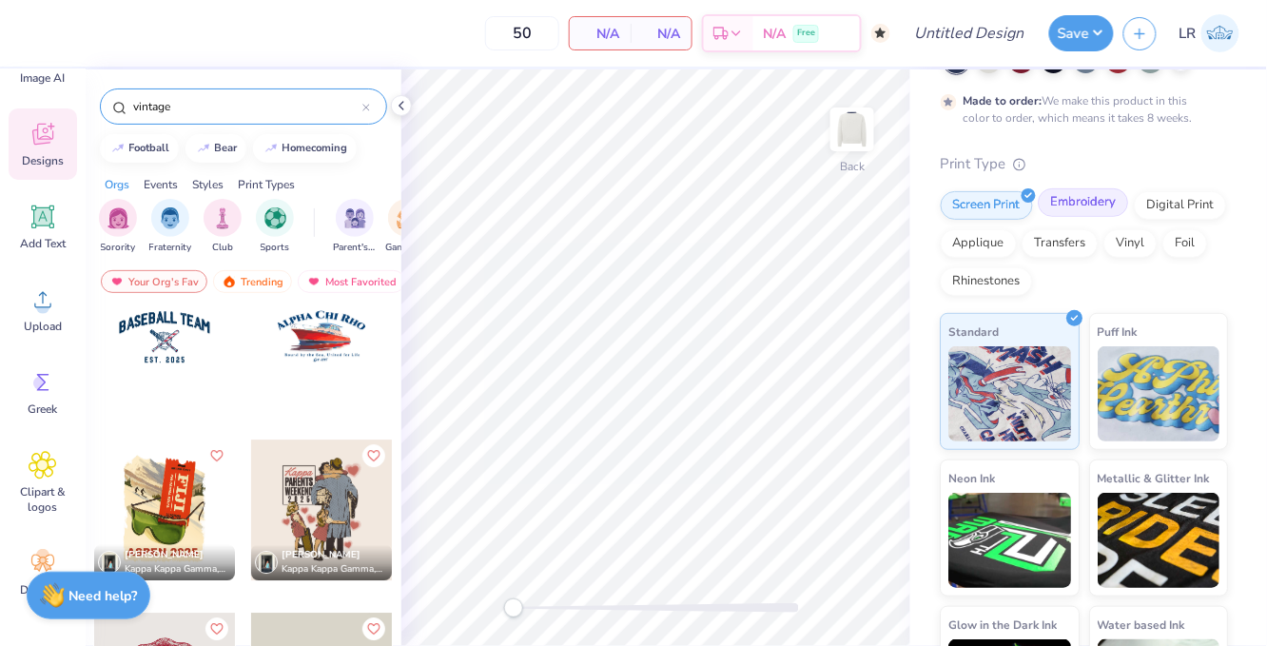
click at [1094, 205] on div "Embroidery" at bounding box center [1084, 202] width 90 height 29
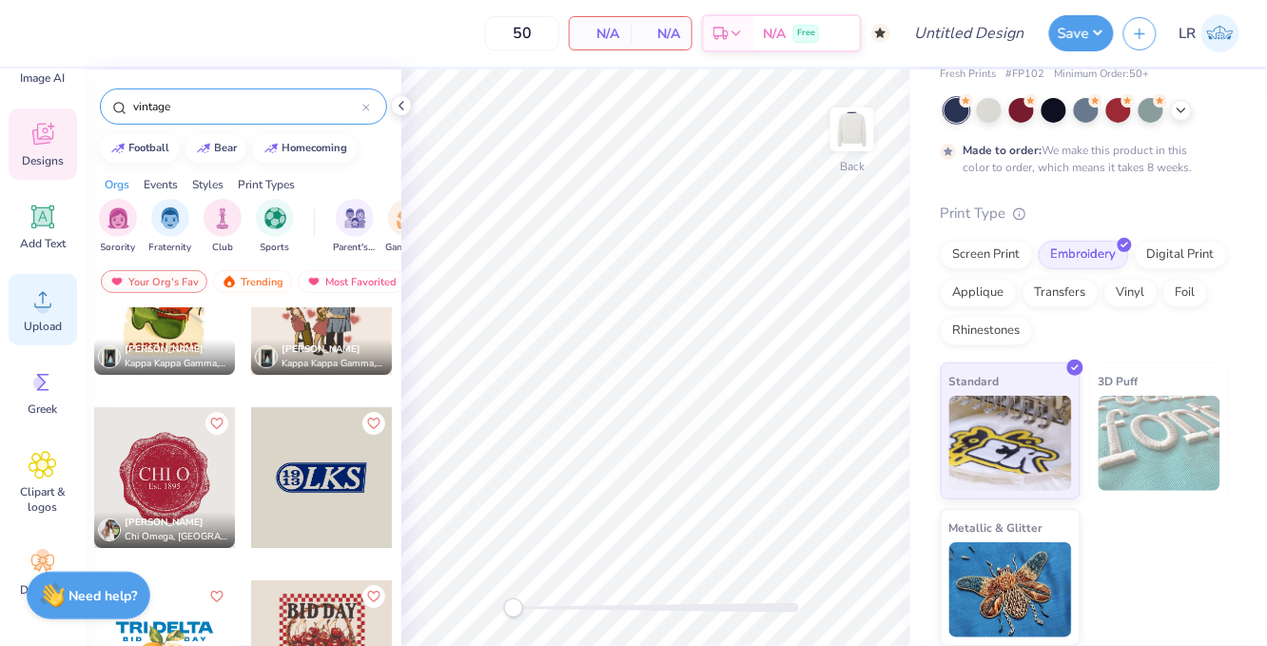
scroll to position [4878, 0]
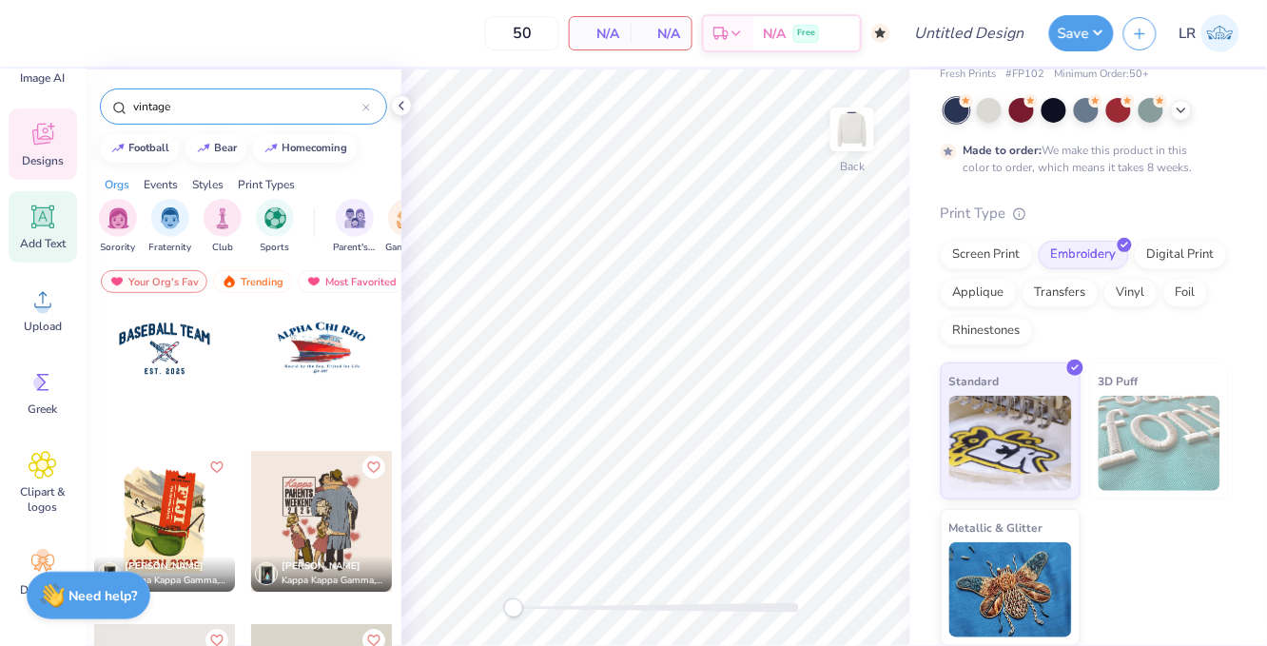
click at [48, 203] on icon at bounding box center [43, 217] width 29 height 29
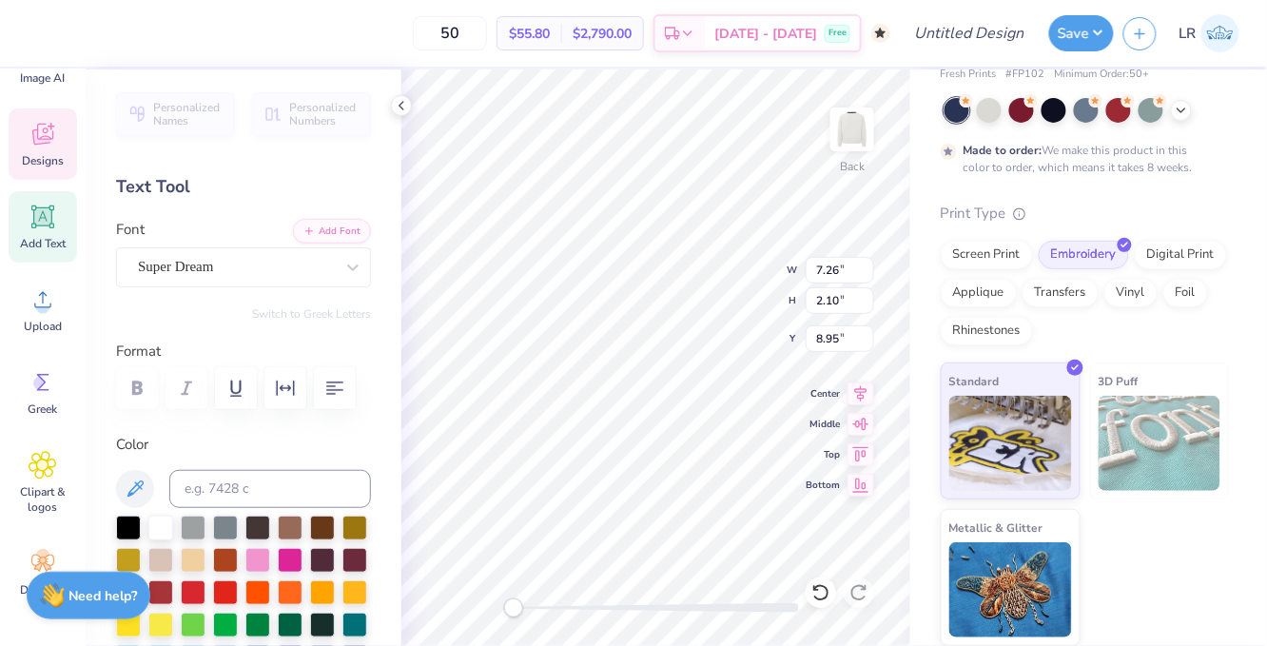
click at [47, 134] on icon at bounding box center [43, 134] width 29 height 29
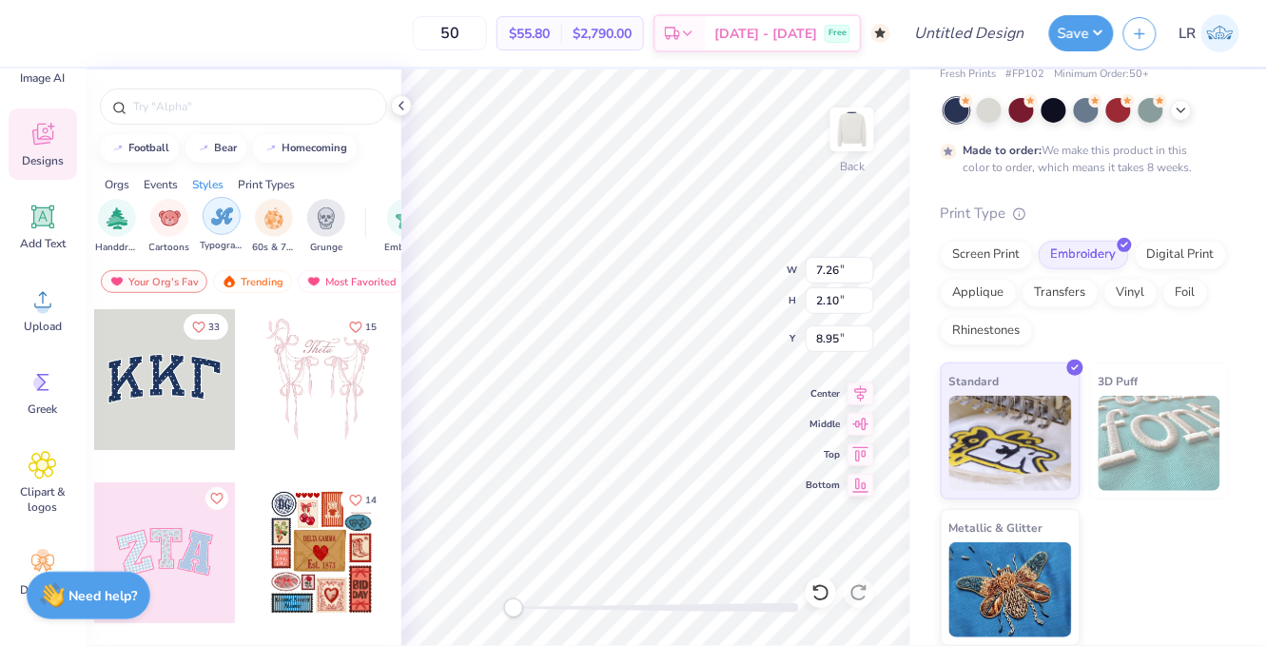
scroll to position [0, 1259]
click at [274, 223] on img "filter for 60s & 70s" at bounding box center [273, 218] width 21 height 22
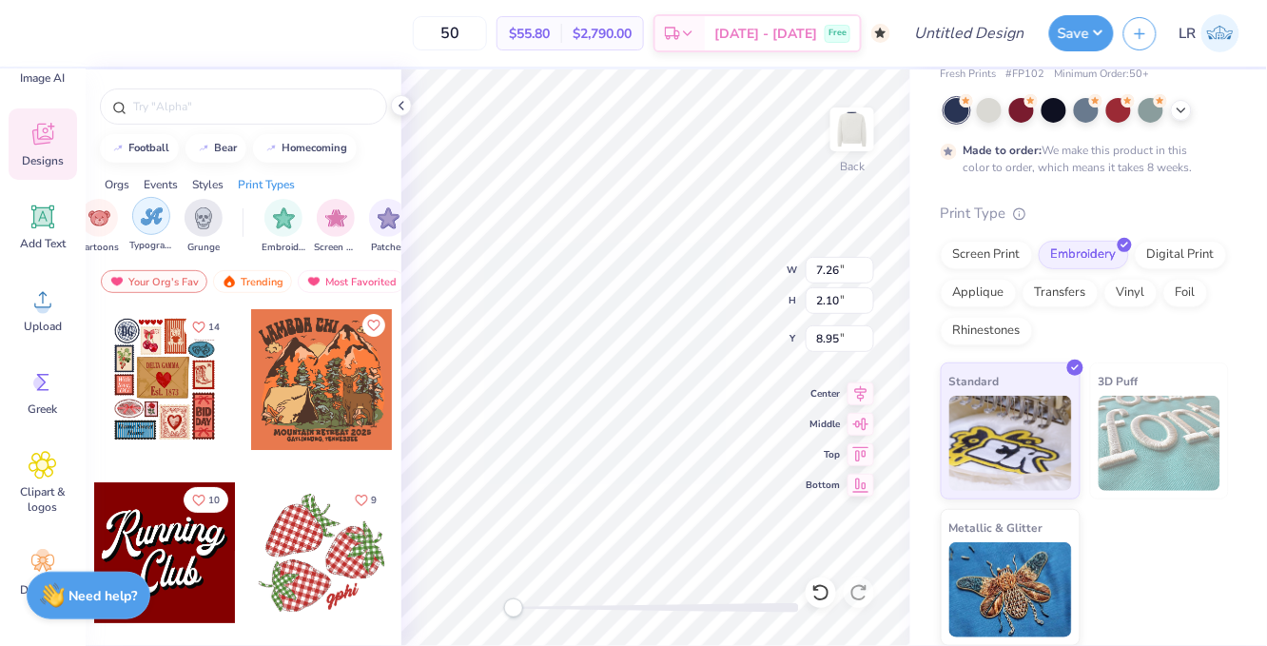
scroll to position [0, 1391]
click at [274, 223] on img "filter for Embroidery" at bounding box center [274, 218] width 22 height 22
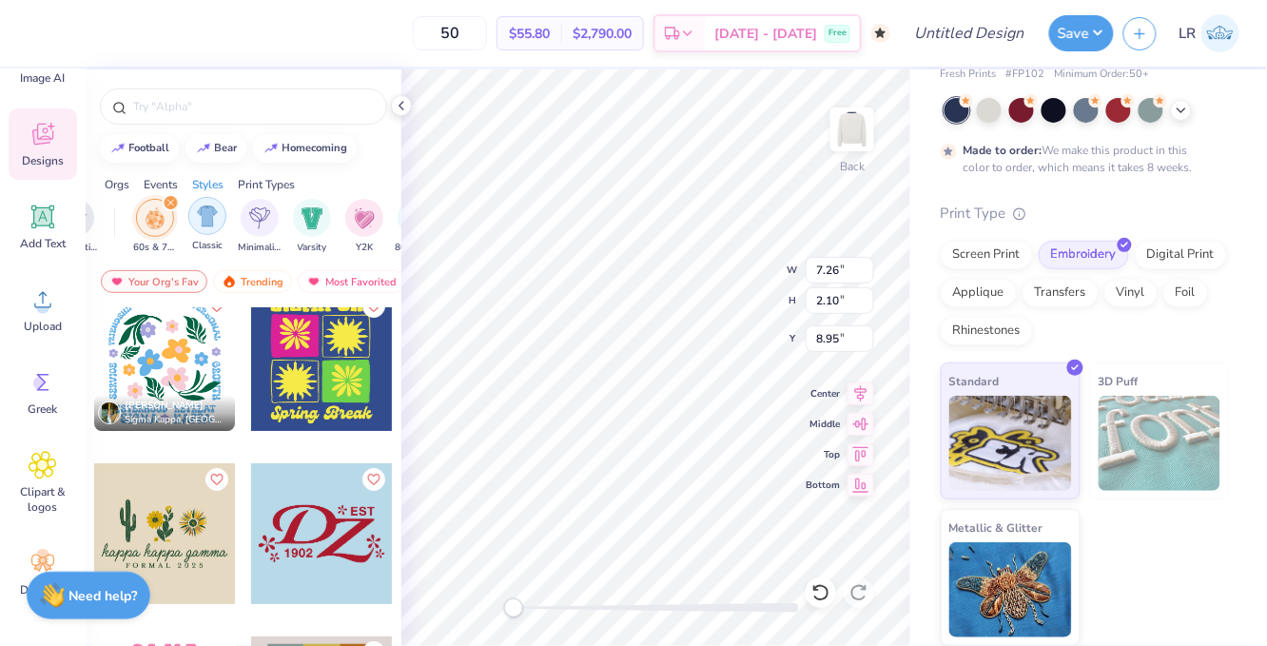
scroll to position [0, 946]
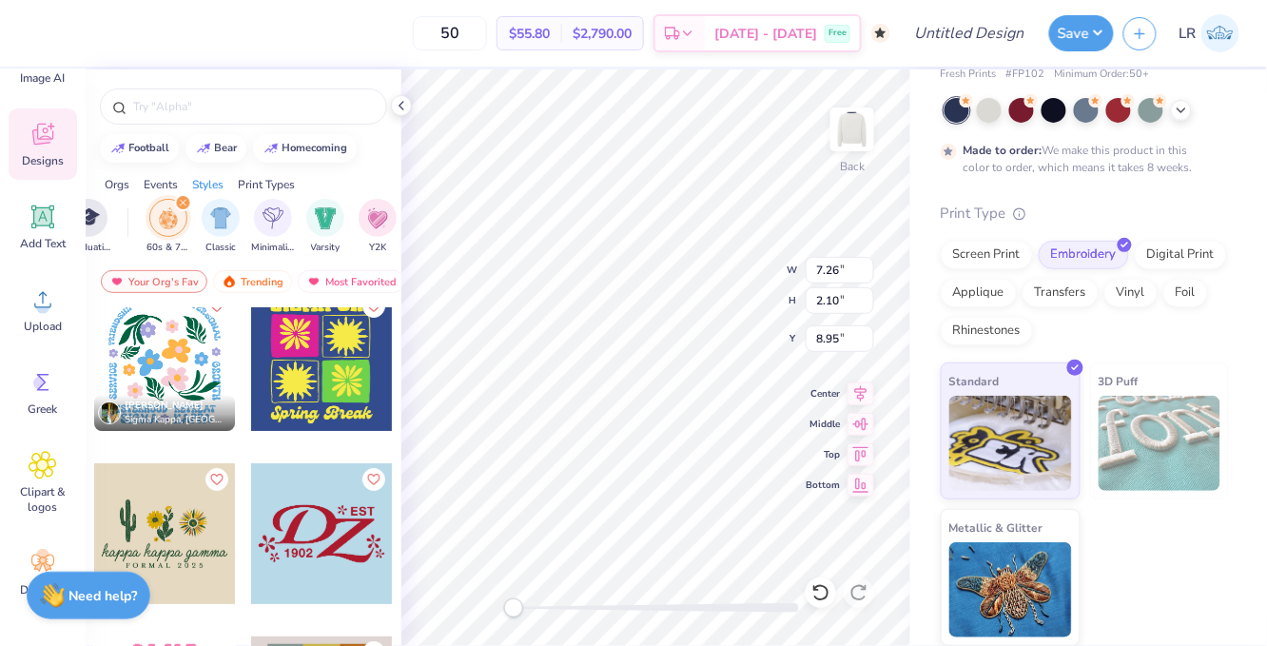
click at [180, 203] on icon "filter for 60s & 70s" at bounding box center [184, 203] width 8 height 8
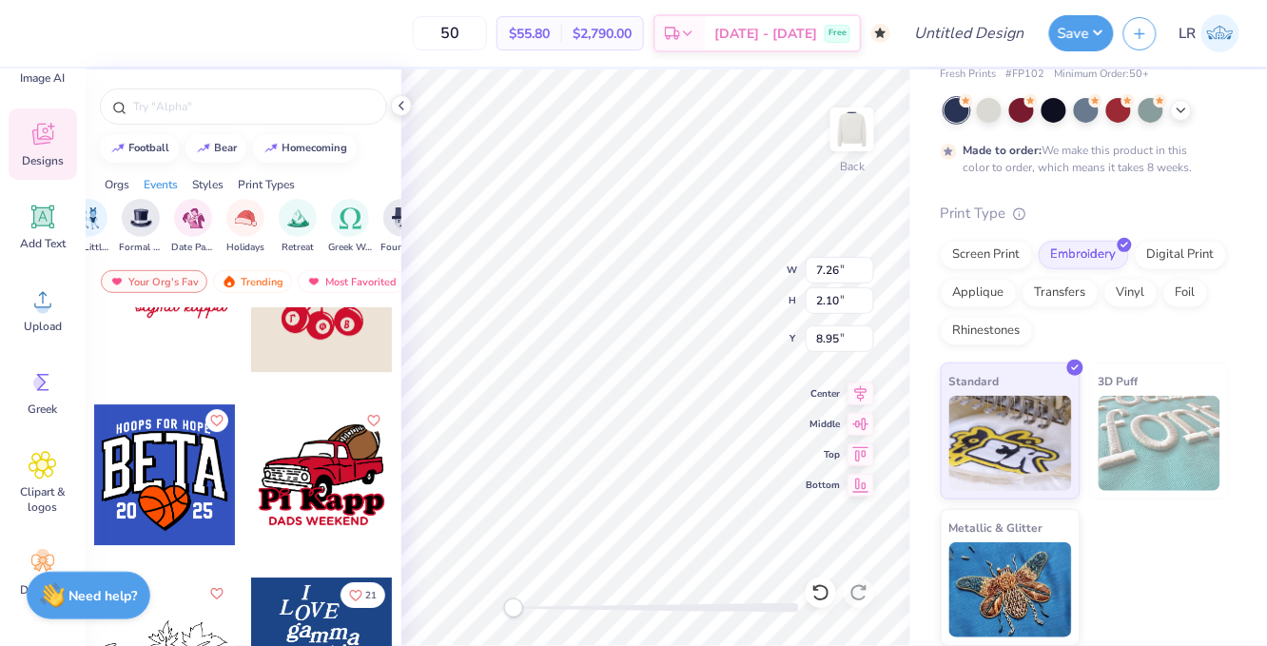
scroll to position [1374, 0]
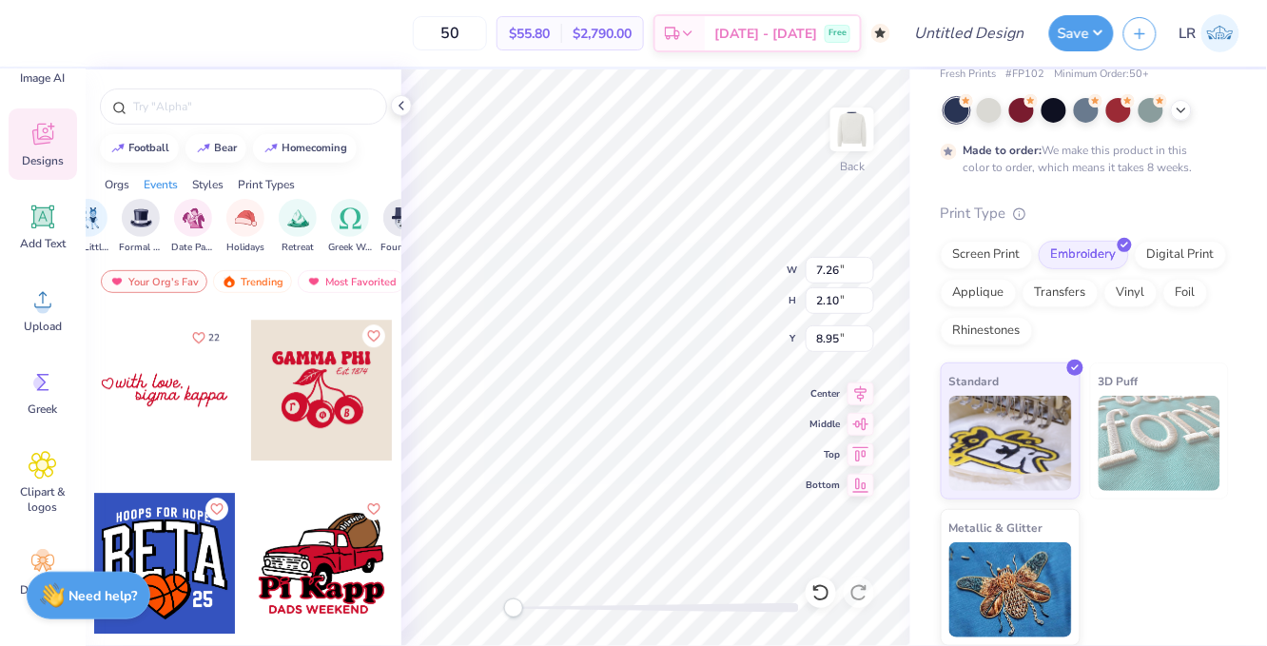
click at [175, 383] on div at bounding box center [164, 390] width 141 height 141
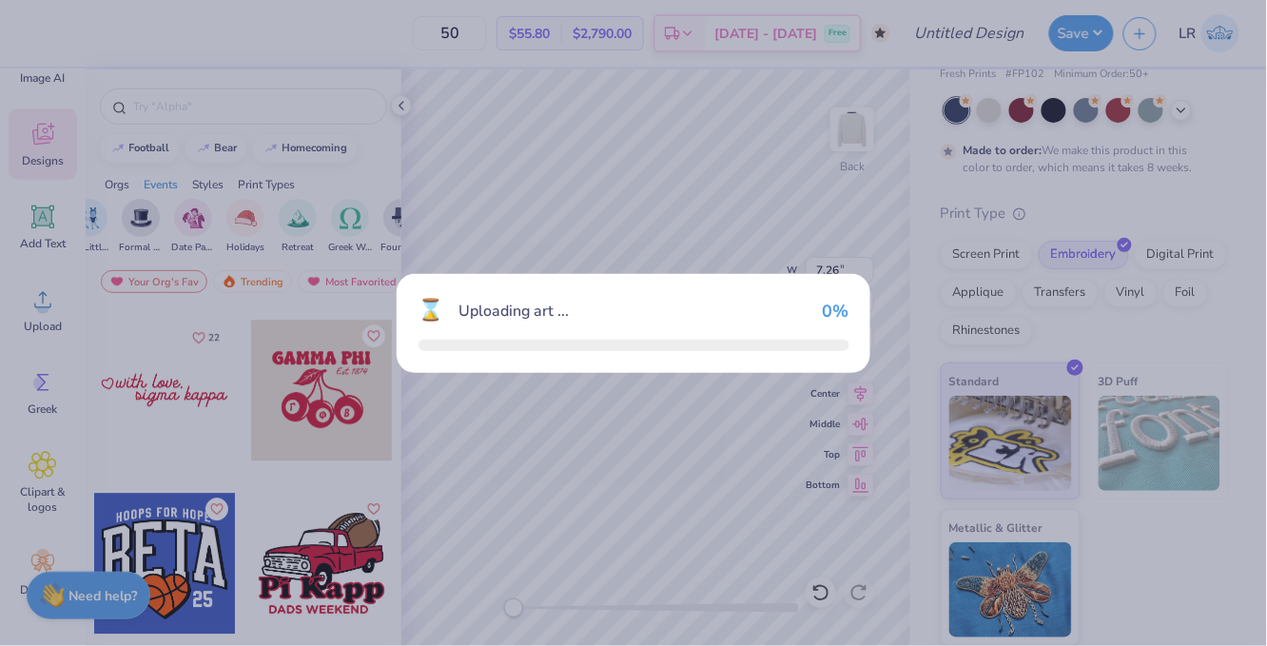
type input "10.66"
type input "2.68"
type input "3.00"
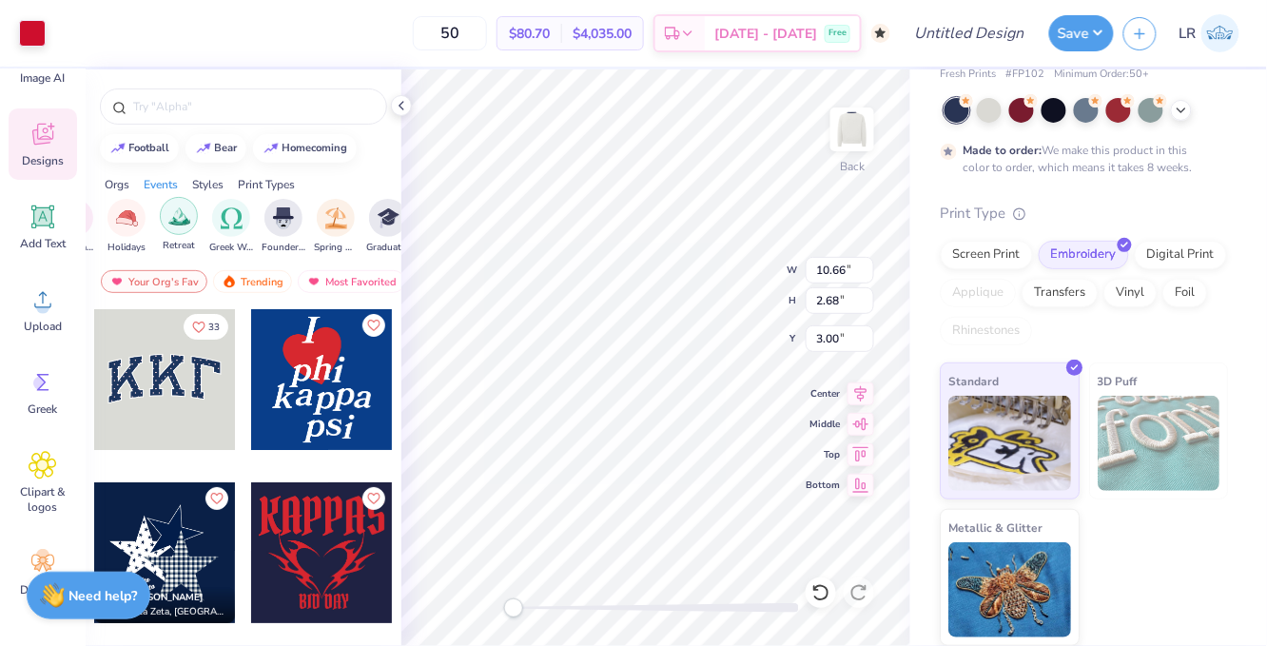
scroll to position [0, 647]
click at [292, 213] on img "filter for Founder’s Day" at bounding box center [283, 218] width 21 height 22
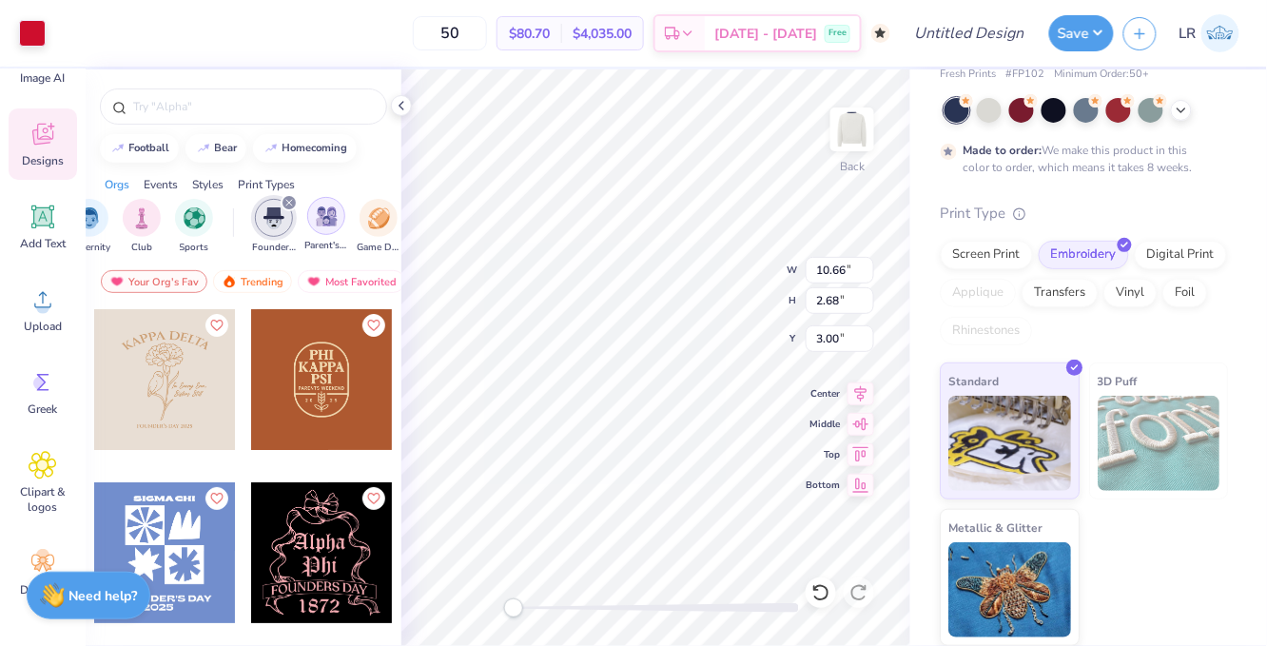
scroll to position [0, 85]
click at [279, 199] on div "filter for Founder’s Day" at bounding box center [285, 202] width 17 height 17
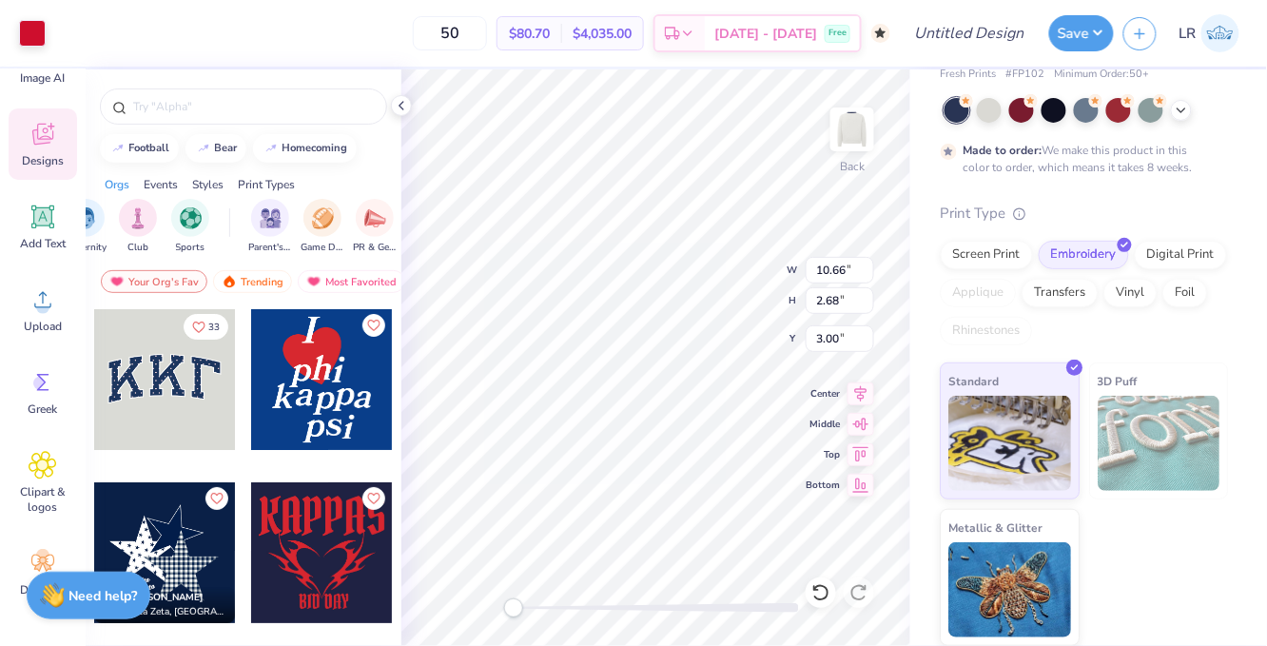
click at [216, 183] on div "Styles" at bounding box center [207, 184] width 31 height 17
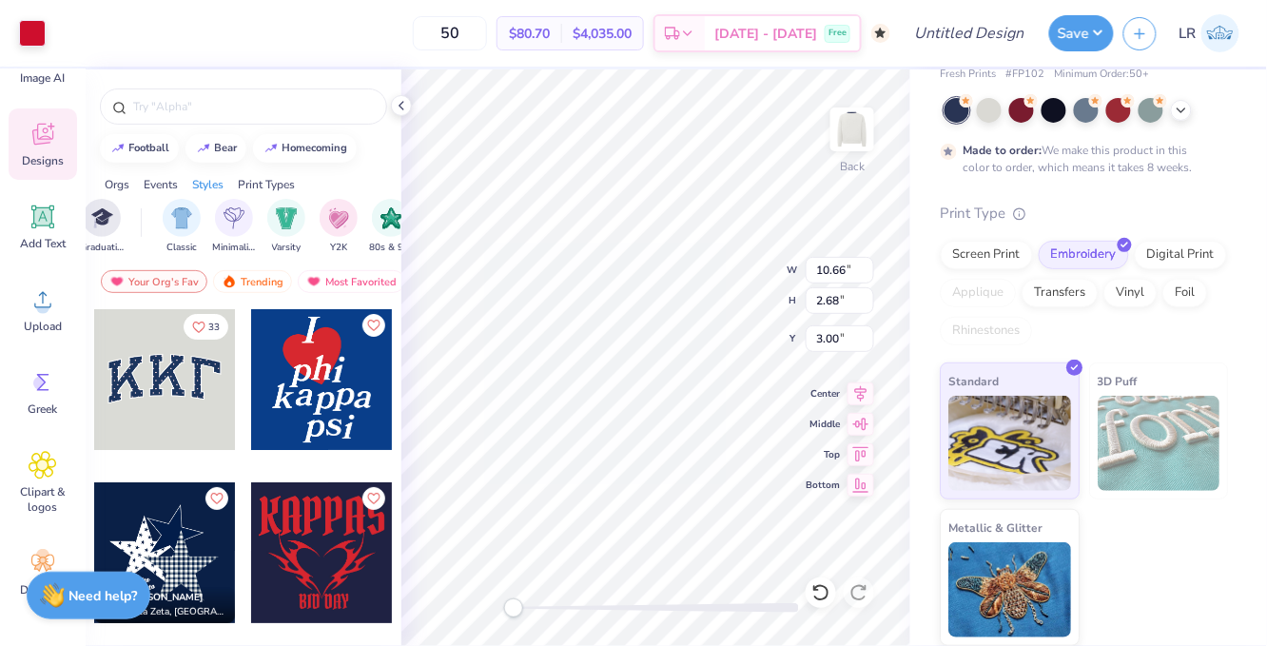
scroll to position [0, 932]
click at [240, 212] on img "filter for Minimalist" at bounding box center [234, 216] width 21 height 22
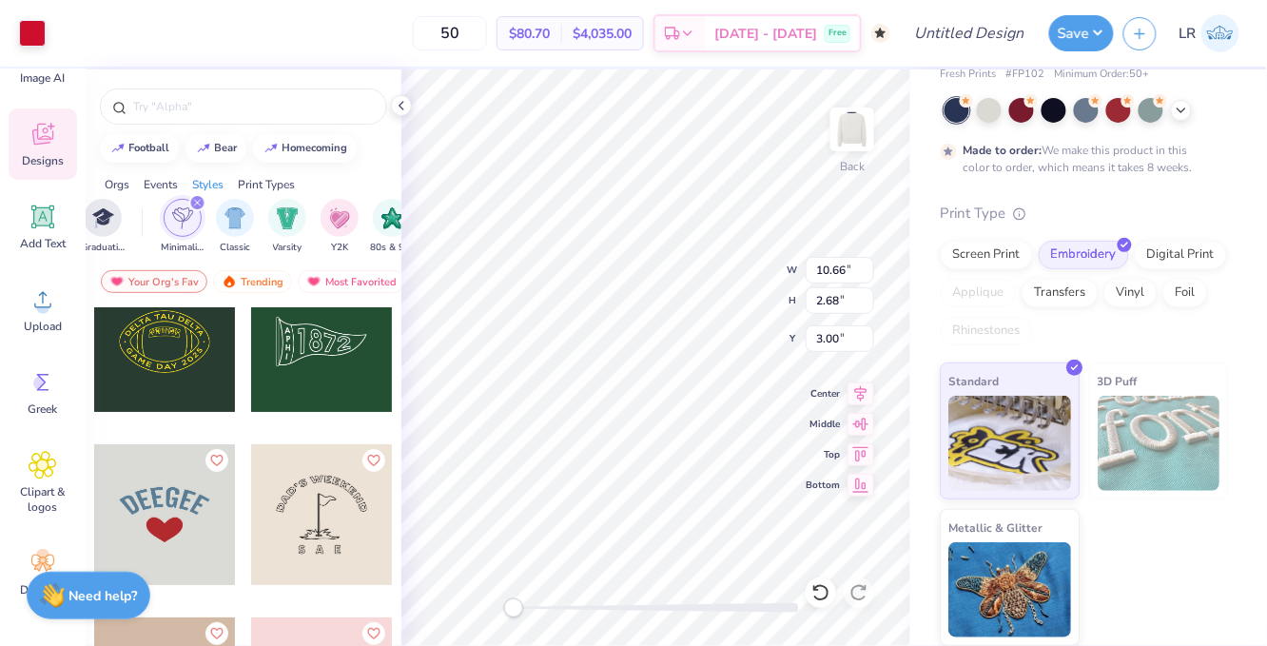
scroll to position [3179, 0]
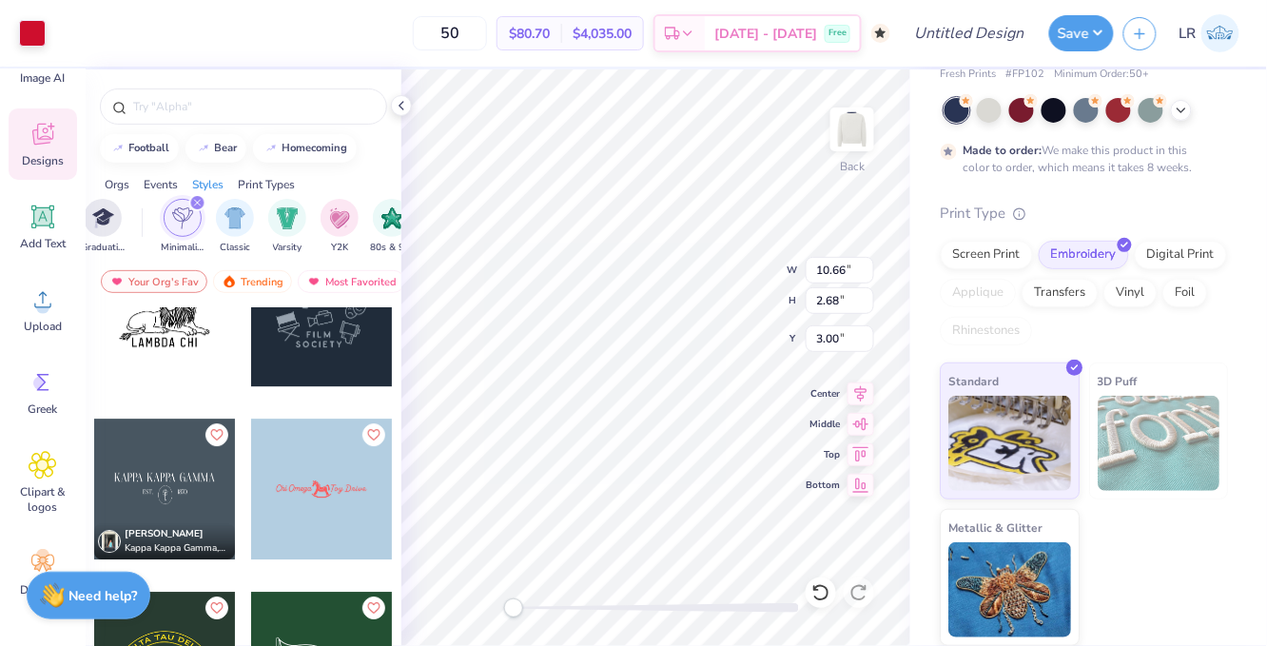
click at [162, 464] on div at bounding box center [164, 488] width 141 height 141
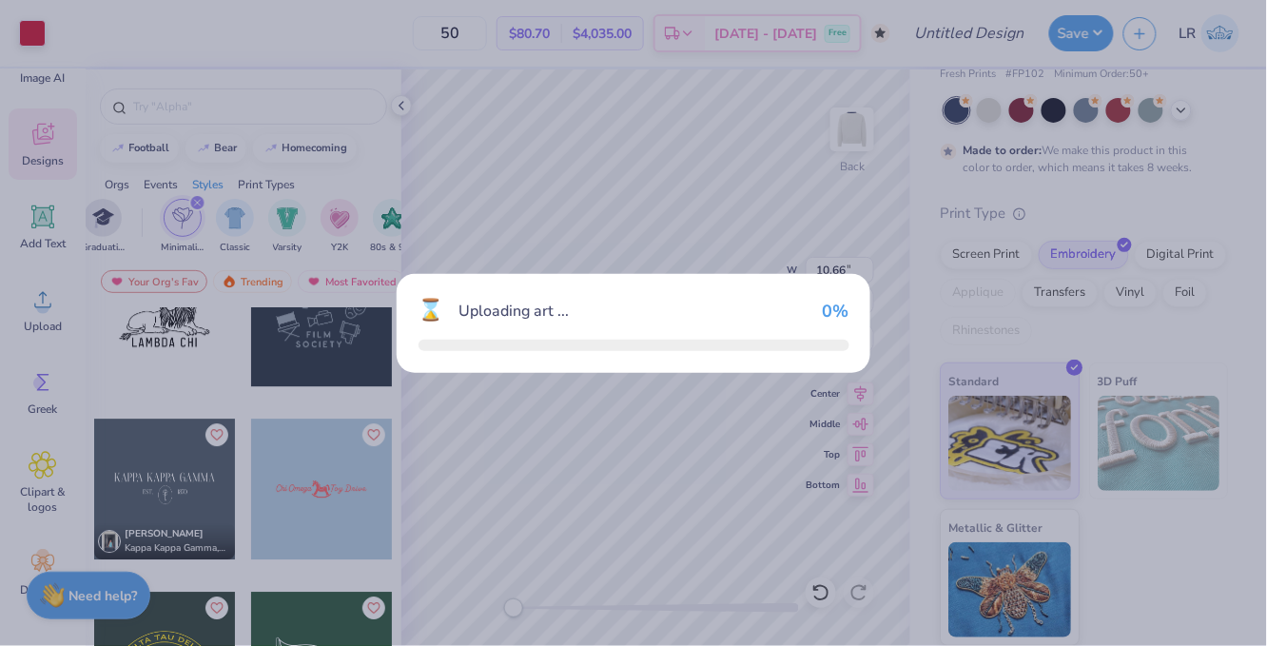
type input "12.00"
type input "3.77"
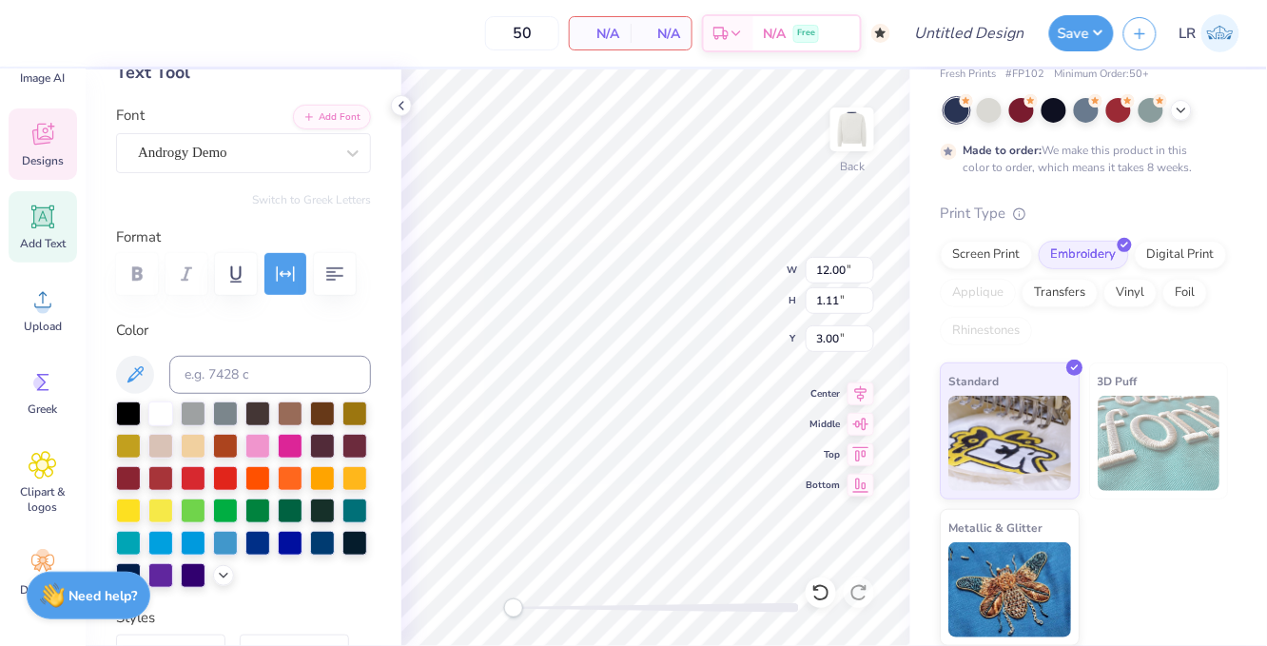
scroll to position [172, 0]
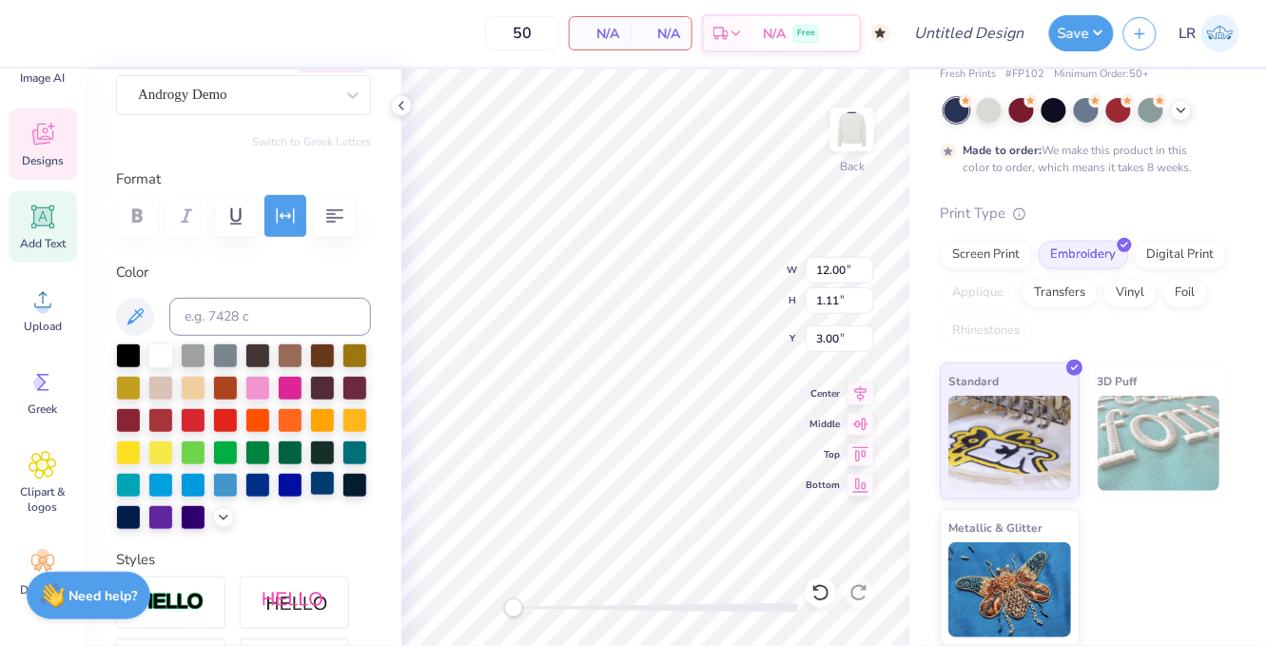
type textarea "Bucknell University"
click at [326, 486] on div at bounding box center [322, 483] width 25 height 25
click at [254, 480] on div at bounding box center [257, 483] width 25 height 25
click at [316, 487] on div at bounding box center [322, 483] width 25 height 25
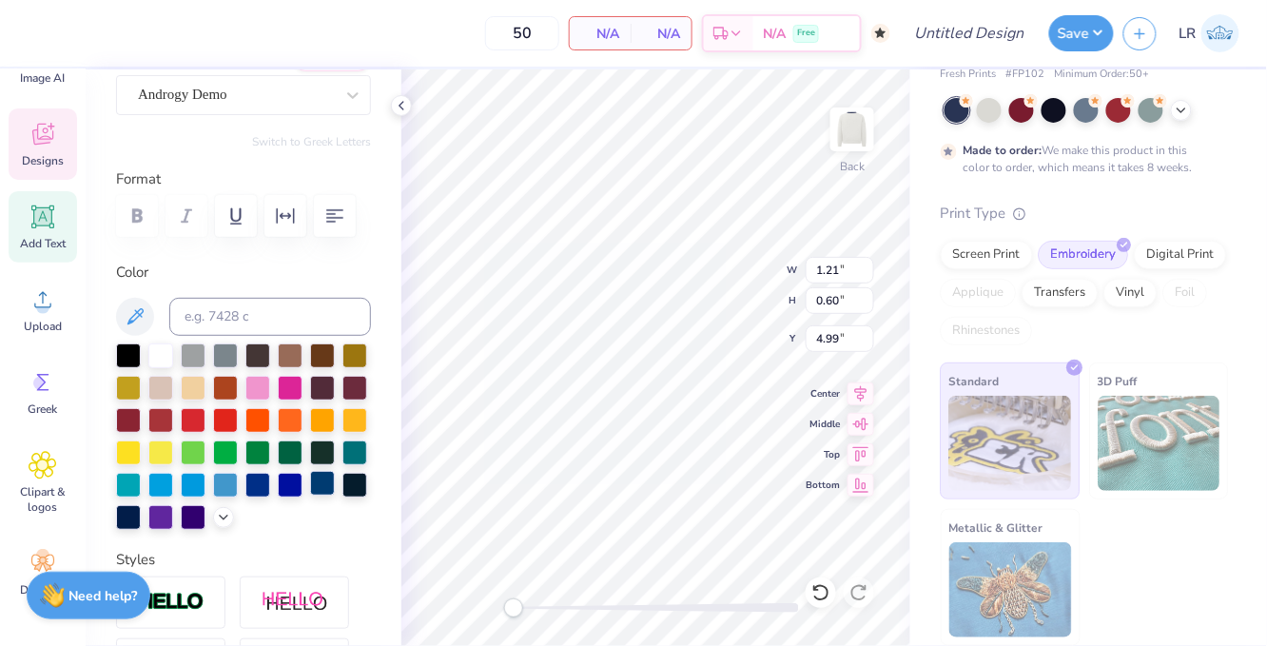
click at [325, 486] on div at bounding box center [322, 483] width 25 height 25
click at [125, 522] on div at bounding box center [128, 515] width 25 height 25
type input "14.26"
type input "1.68"
type input "2.82"
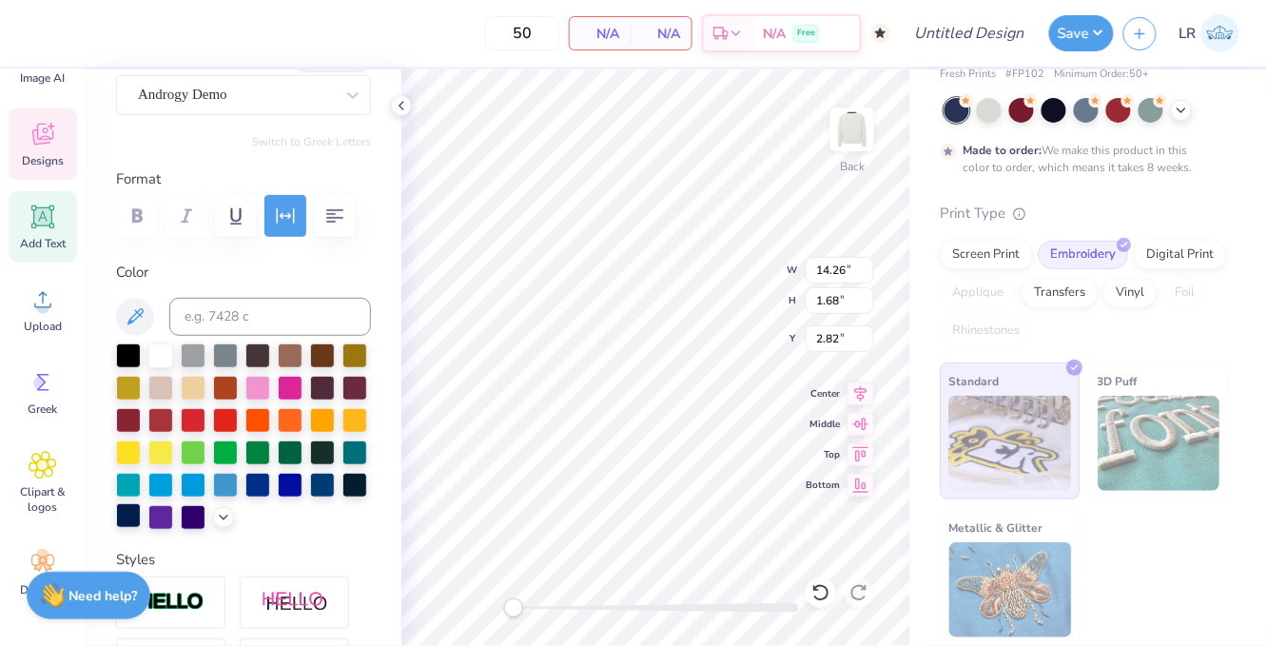
click at [127, 508] on div at bounding box center [128, 515] width 25 height 25
click at [127, 510] on div at bounding box center [128, 515] width 25 height 25
type input "4.88"
type input "1.73"
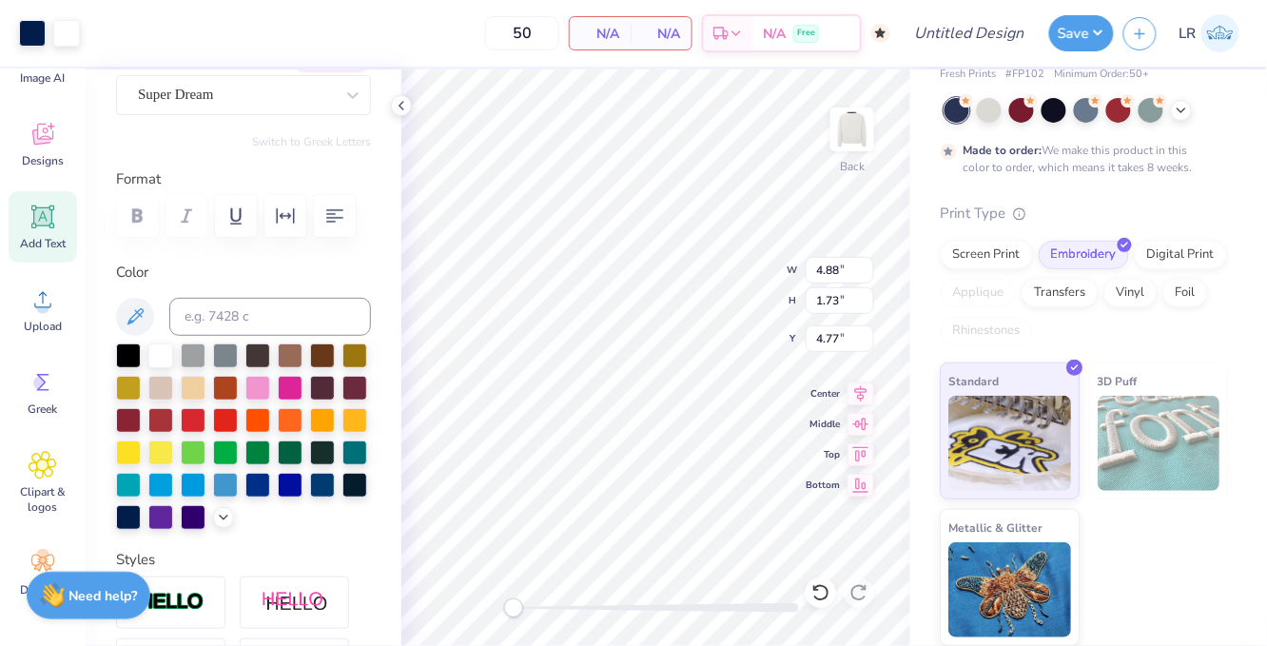
type input "3.00"
type input "9.06"
type input "2.69"
type input "3.00"
click at [274, 220] on icon "button" at bounding box center [285, 215] width 23 height 23
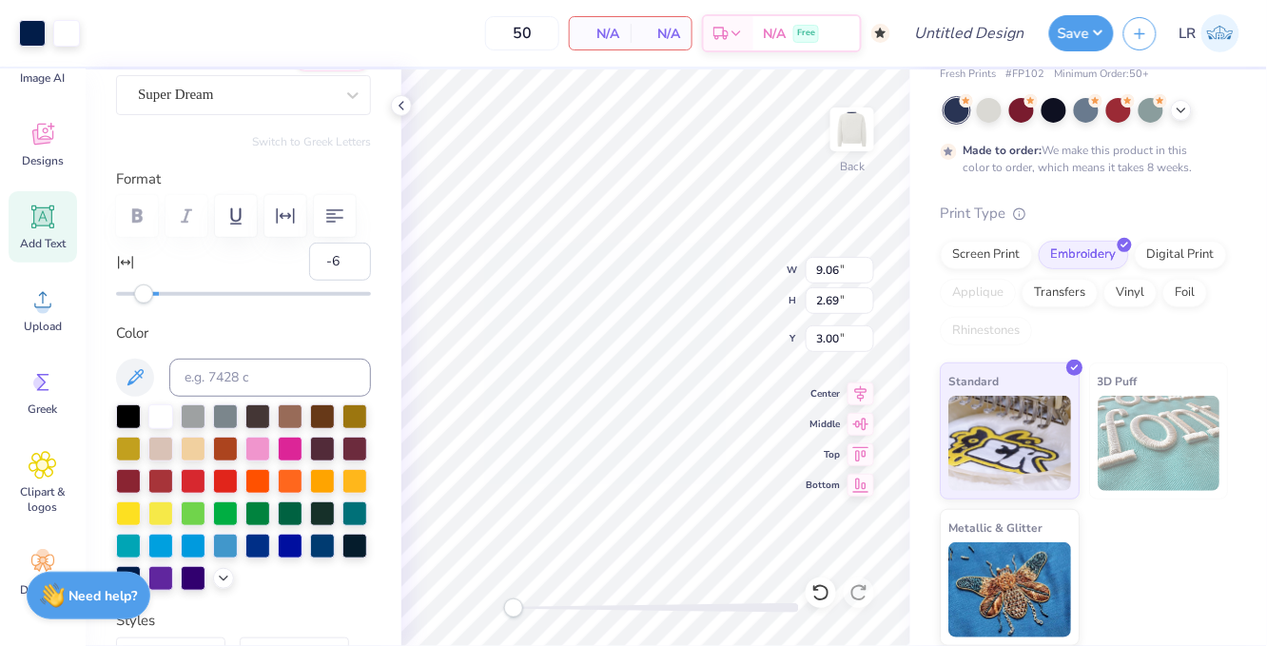
type input "-5"
click at [147, 293] on div "Accessibility label" at bounding box center [148, 293] width 19 height 19
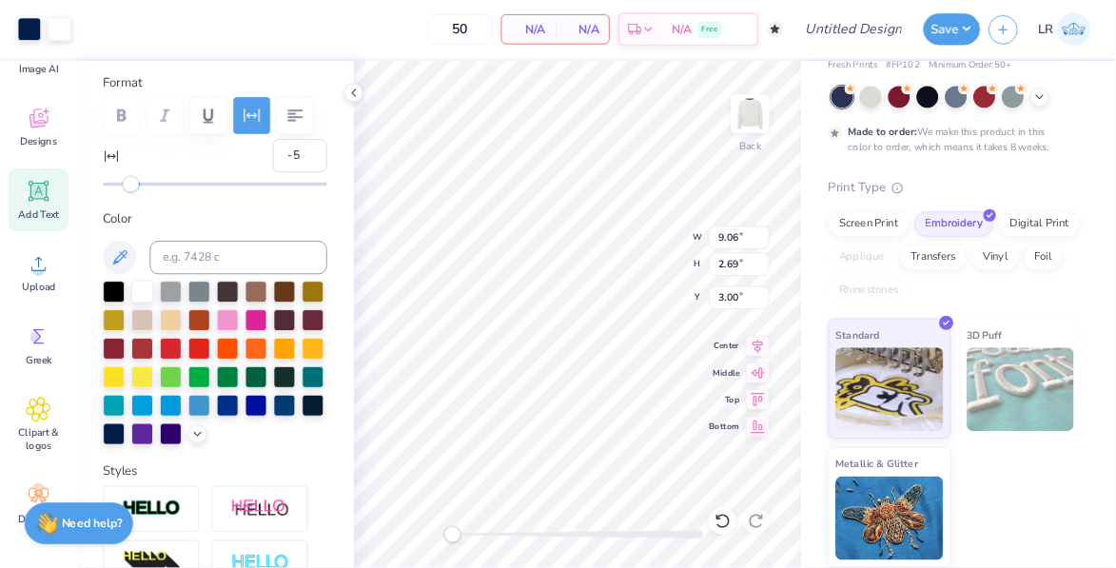
scroll to position [167, 0]
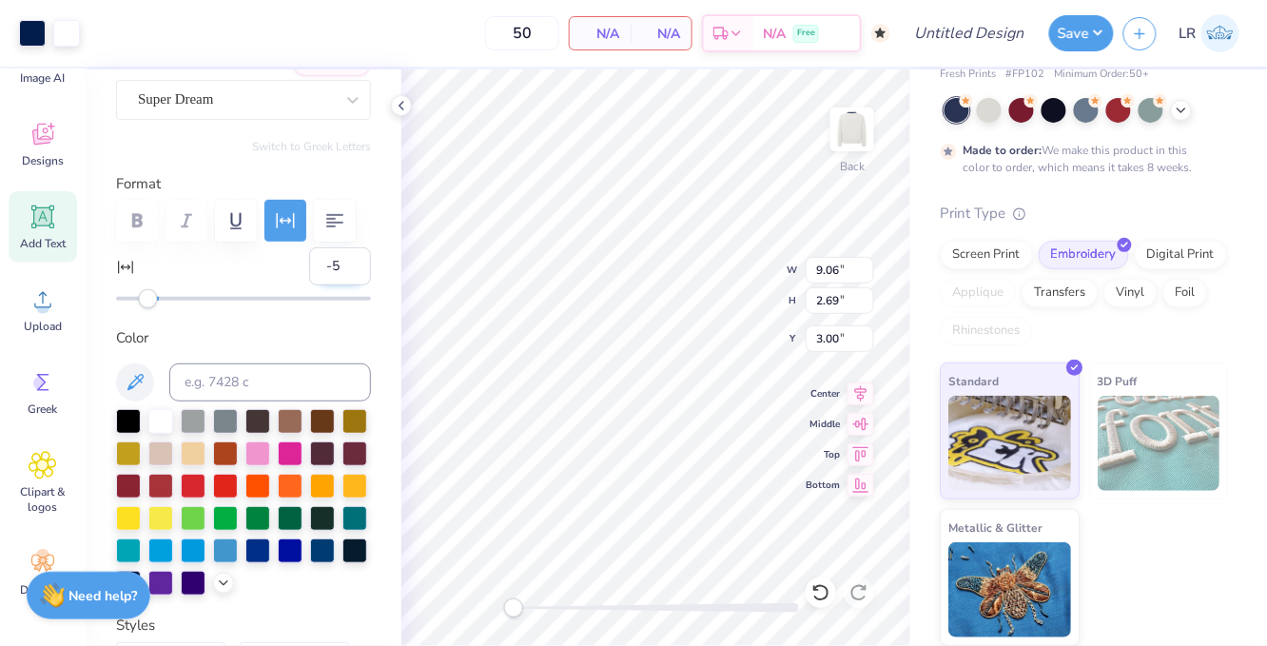
click at [335, 265] on input "-5" at bounding box center [340, 266] width 62 height 38
type input "-4"
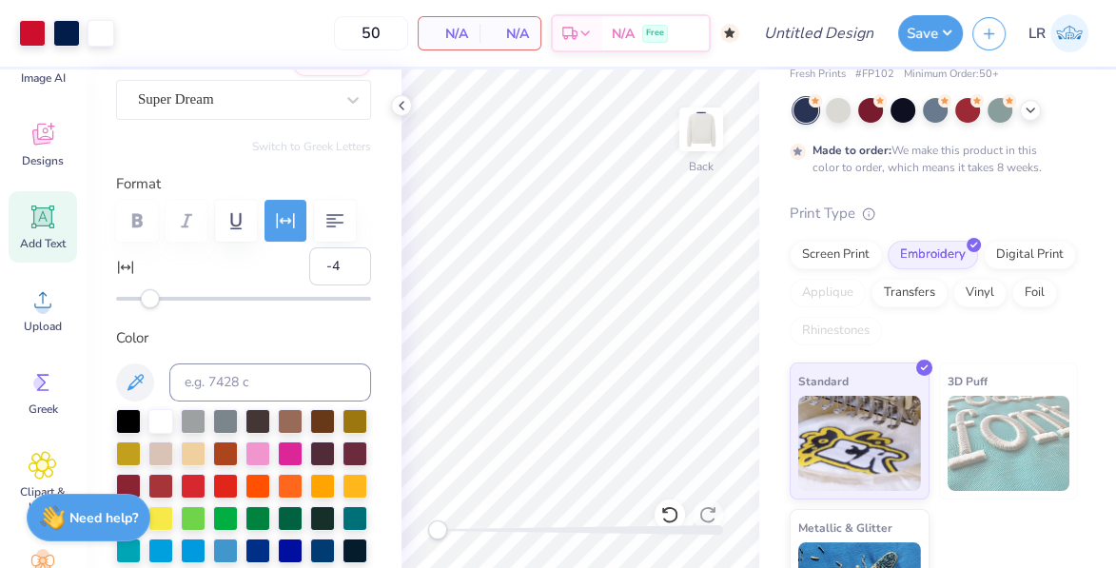
type input "1"
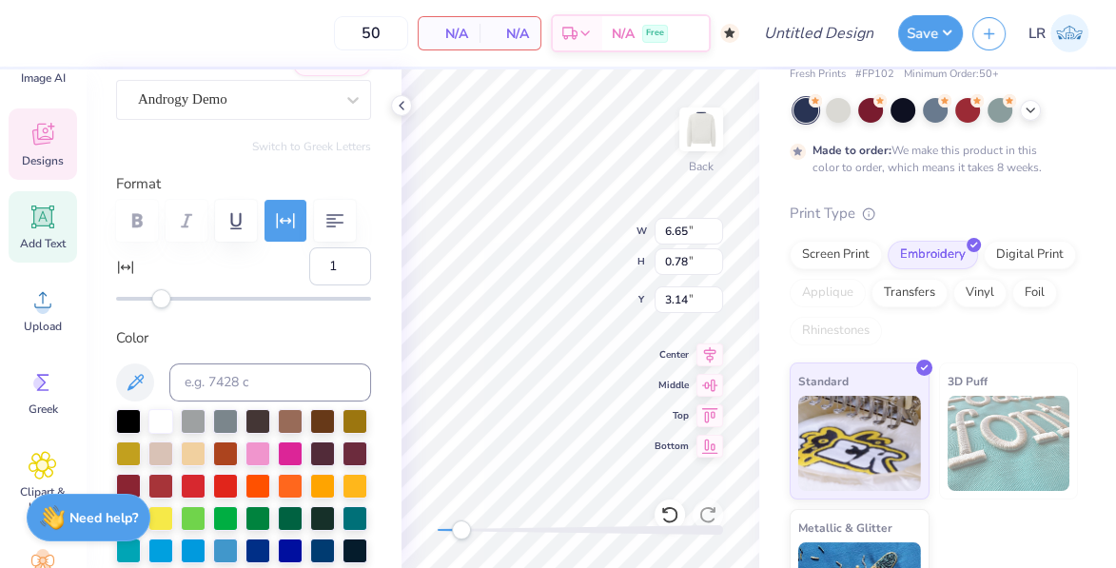
drag, startPoint x: 437, startPoint y: 533, endPoint x: 460, endPoint y: 530, distance: 23.9
click at [460, 530] on div "Accessibility label" at bounding box center [461, 529] width 19 height 19
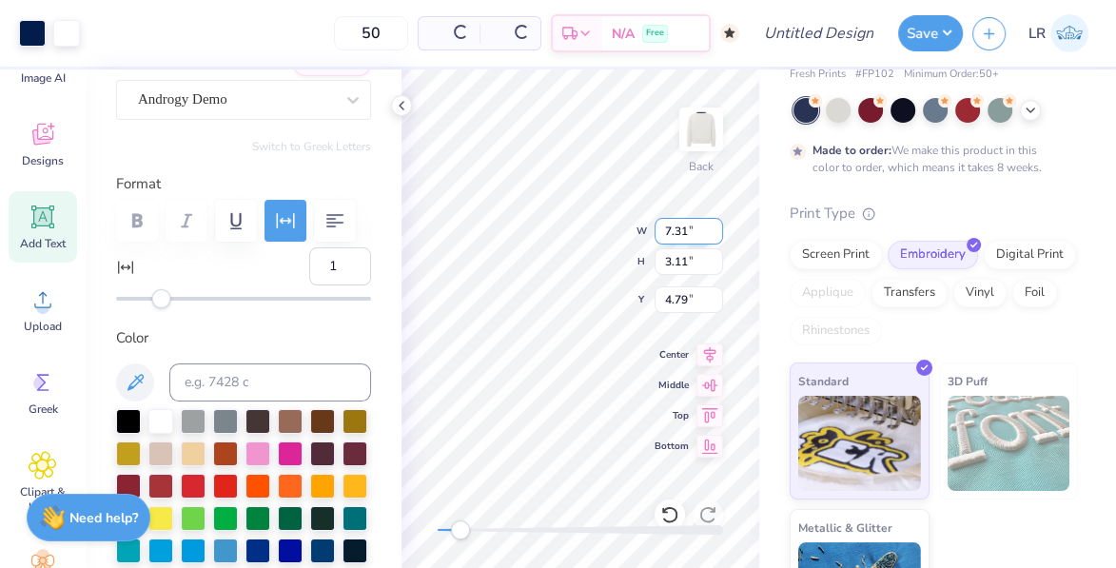
type input "7.31"
type input "3.11"
type input "4.79"
drag, startPoint x: 460, startPoint y: 535, endPoint x: 432, endPoint y: 534, distance: 28.5
click at [431, 534] on div "Accessibility label" at bounding box center [437, 529] width 19 height 19
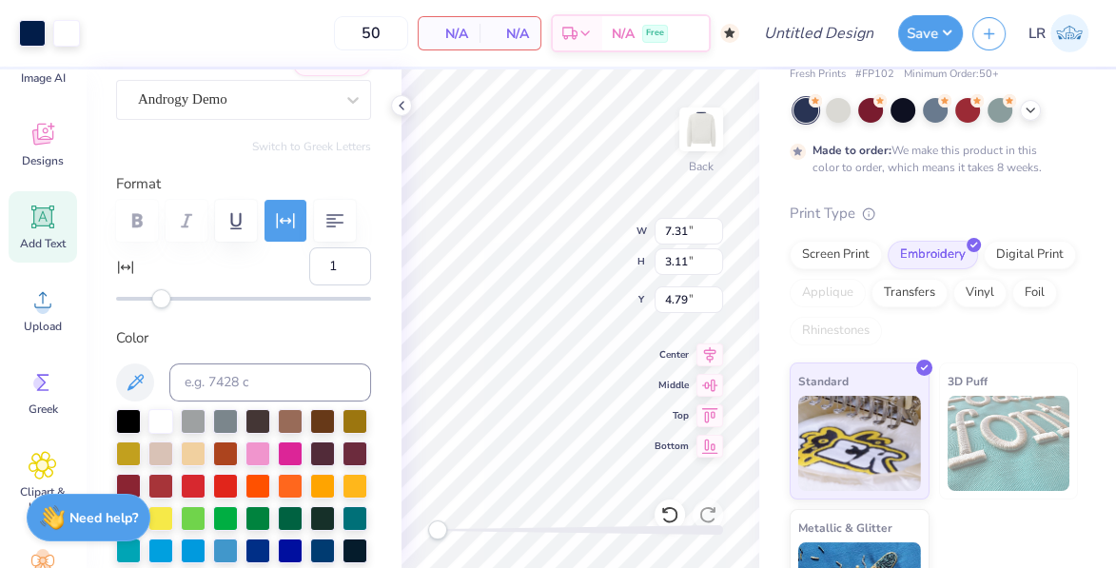
type input "3.81"
type input "1.03"
type input "4.47"
type input "6.65"
type input "0.78"
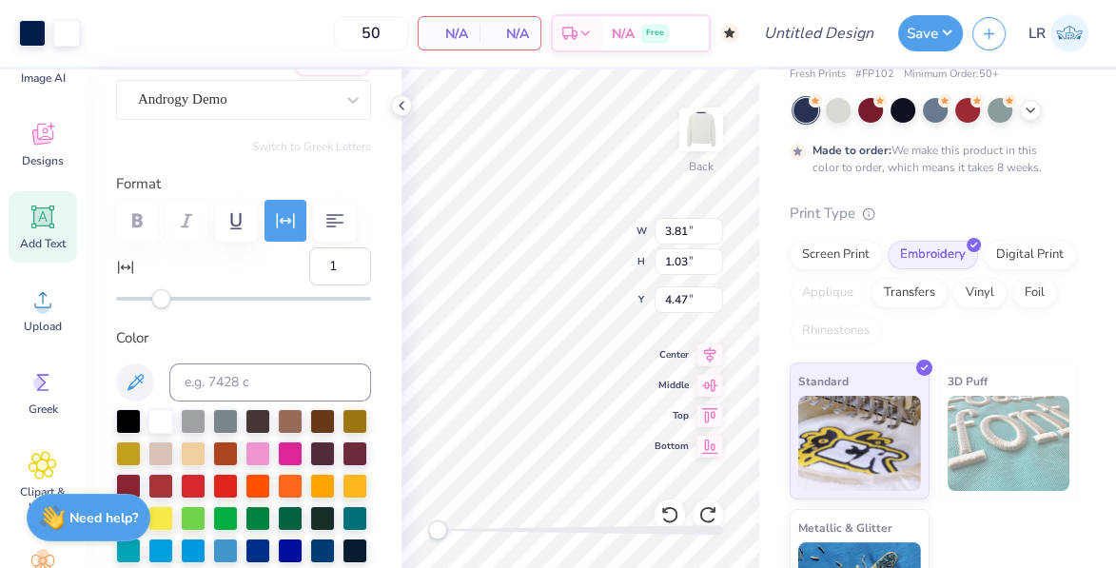
type input "3.14"
type input "10.48"
type input "3.25"
type input "3.00"
type input "-15"
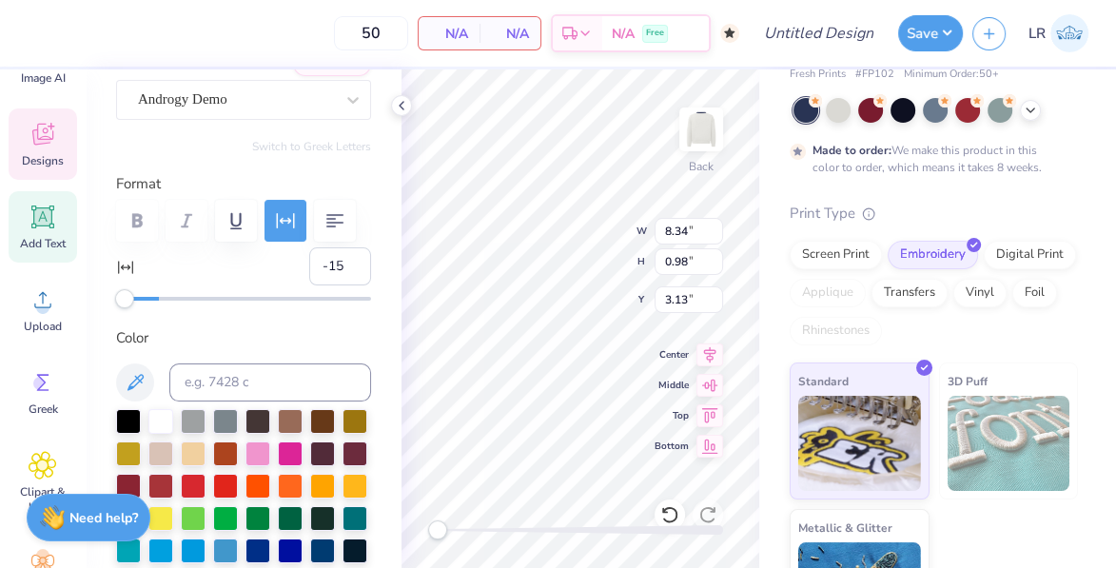
drag, startPoint x: 164, startPoint y: 300, endPoint x: 127, endPoint y: 298, distance: 36.2
click at [127, 298] on div "Accessibility label" at bounding box center [124, 298] width 19 height 19
type input "-5"
drag, startPoint x: 129, startPoint y: 299, endPoint x: 147, endPoint y: 299, distance: 18.1
click at [147, 300] on div "Accessibility label" at bounding box center [148, 298] width 19 height 19
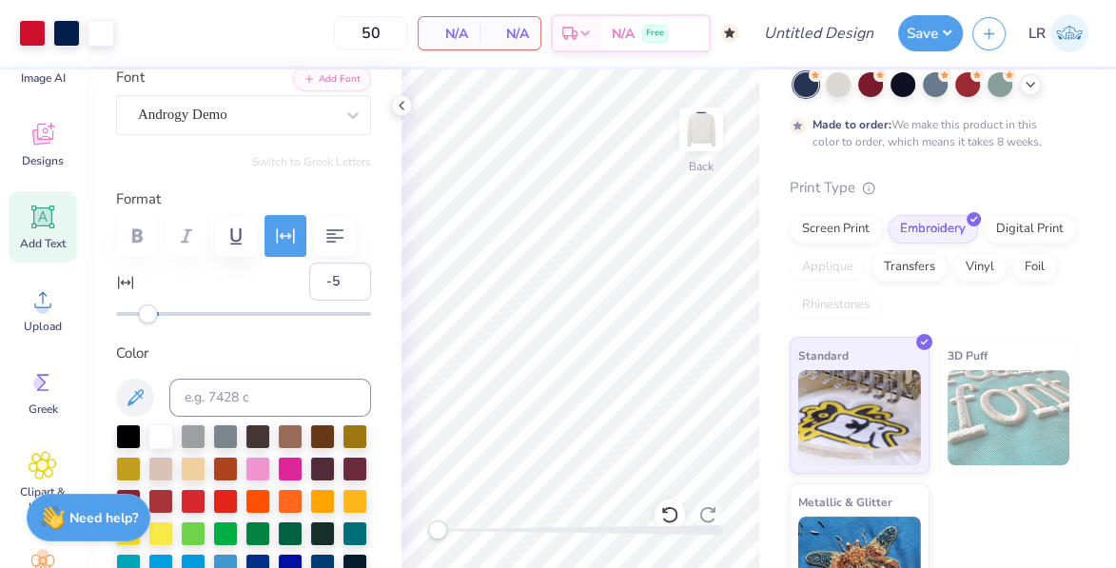
scroll to position [84, 0]
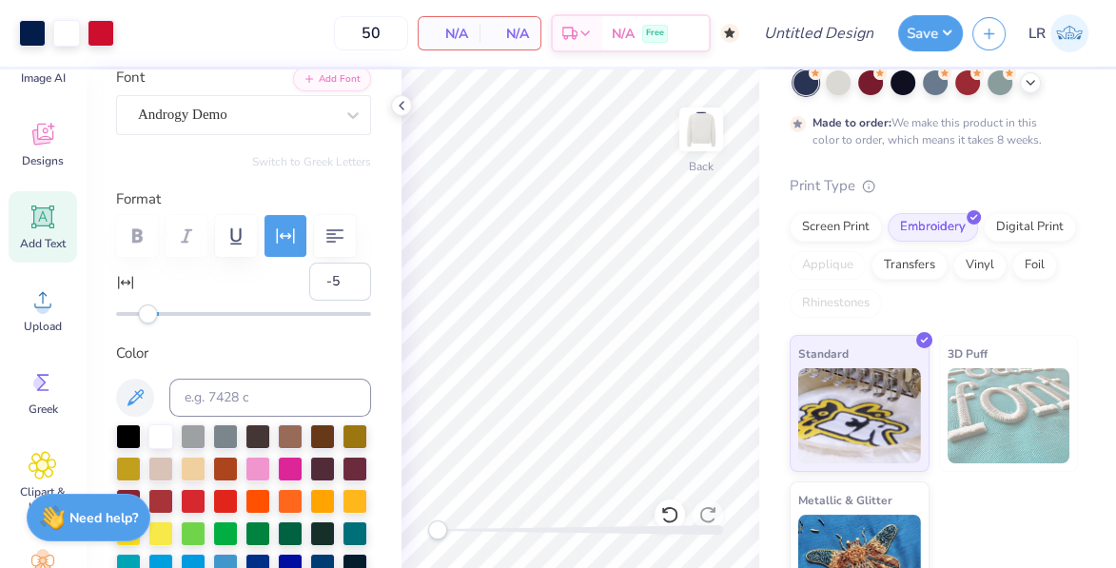
type input "0"
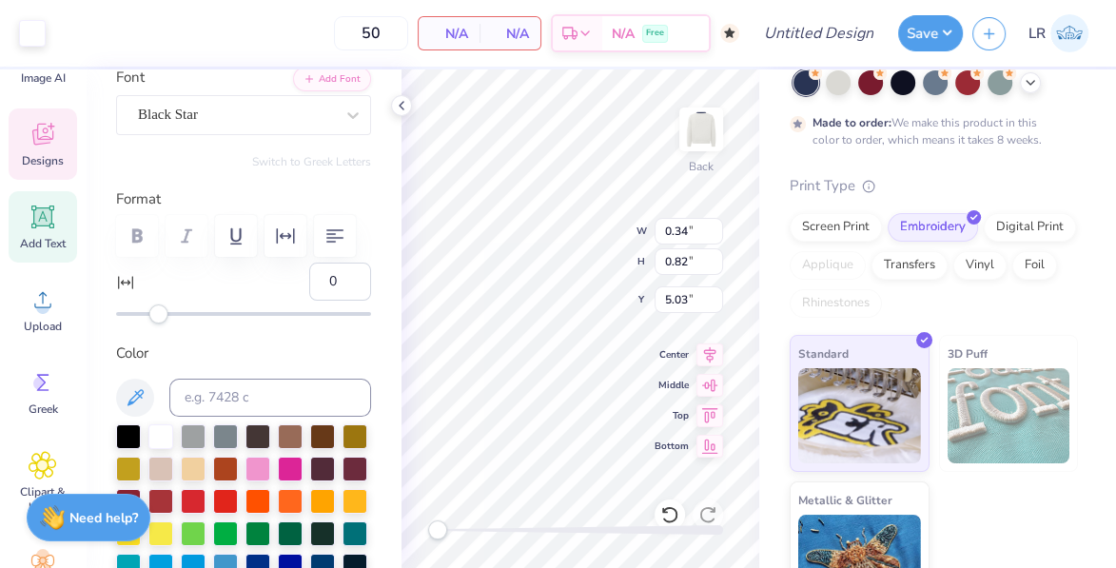
scroll to position [160, 0]
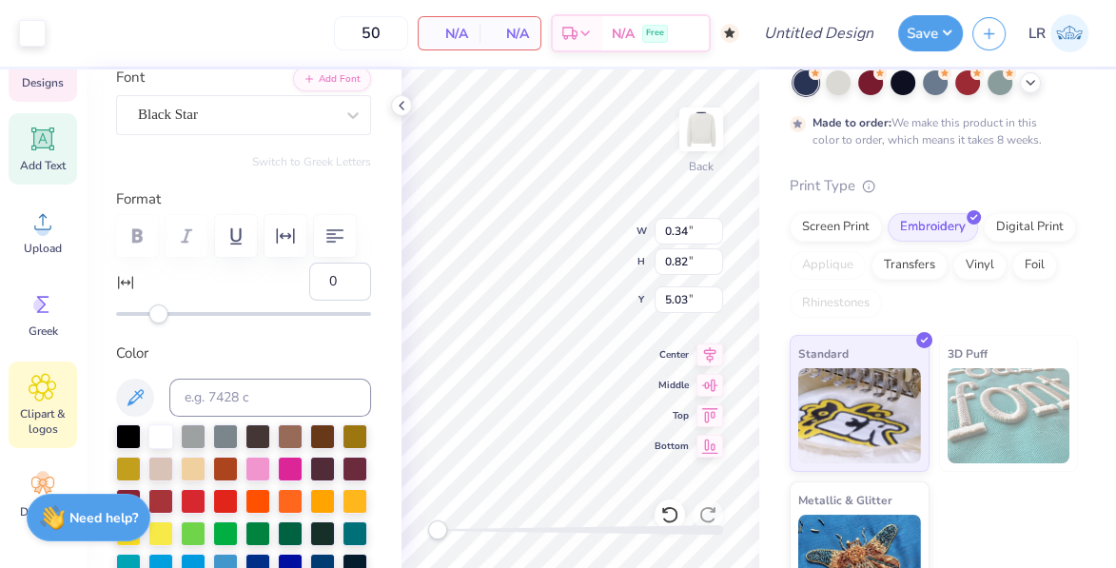
click at [42, 406] on span "Clipart & logos" at bounding box center [42, 421] width 63 height 30
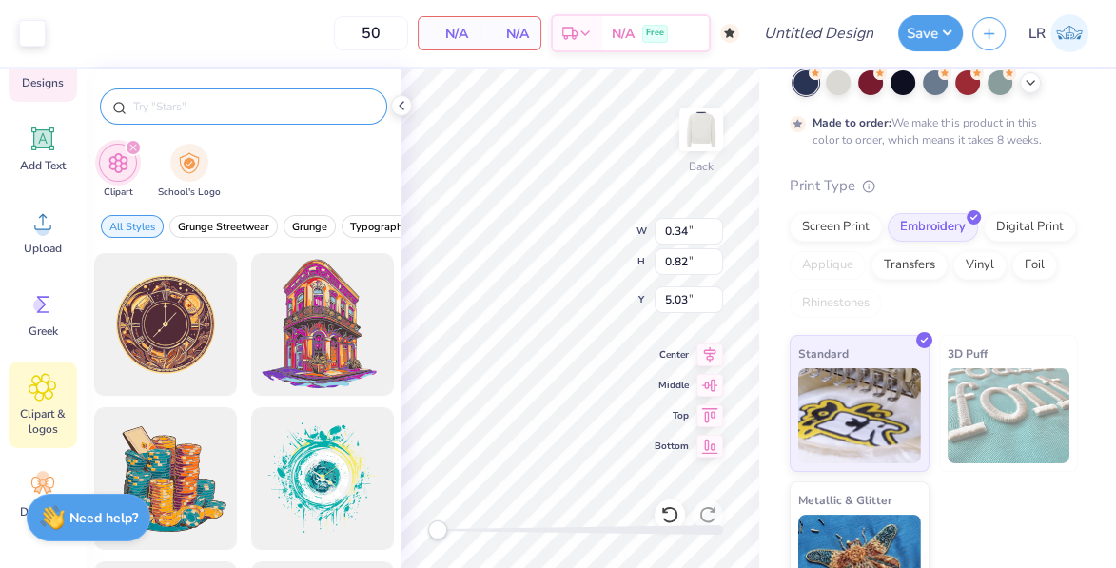
click at [261, 104] on input "text" at bounding box center [252, 106] width 243 height 19
click at [210, 112] on input "text" at bounding box center [252, 106] width 243 height 19
type input "bison"
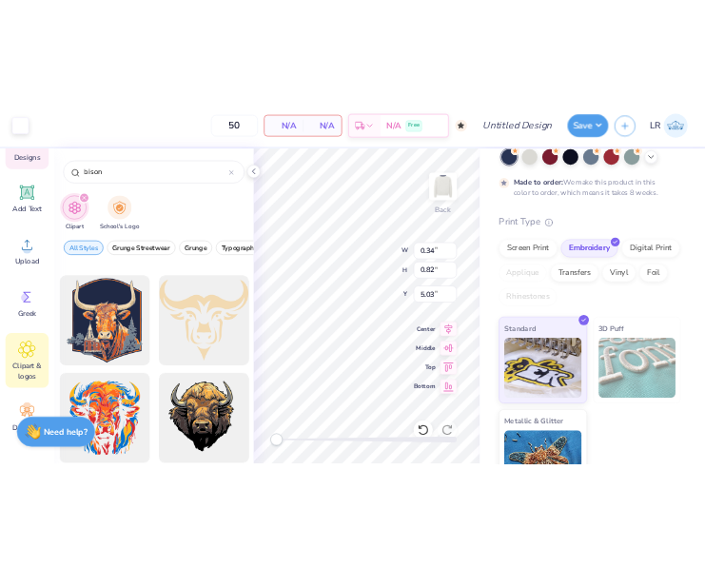
scroll to position [0, 0]
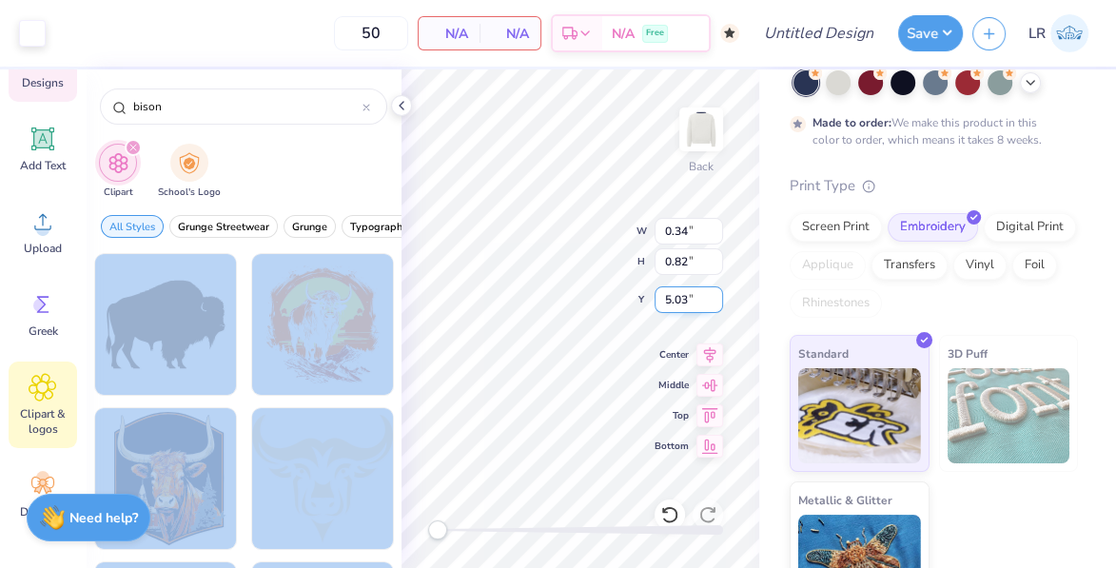
click at [587, 290] on div "Art colors 50 N/A Per Item N/A Total Est. Delivery N/A Free Design Title Save L…" at bounding box center [558, 284] width 1116 height 568
click at [262, 362] on div at bounding box center [321, 324] width 157 height 157
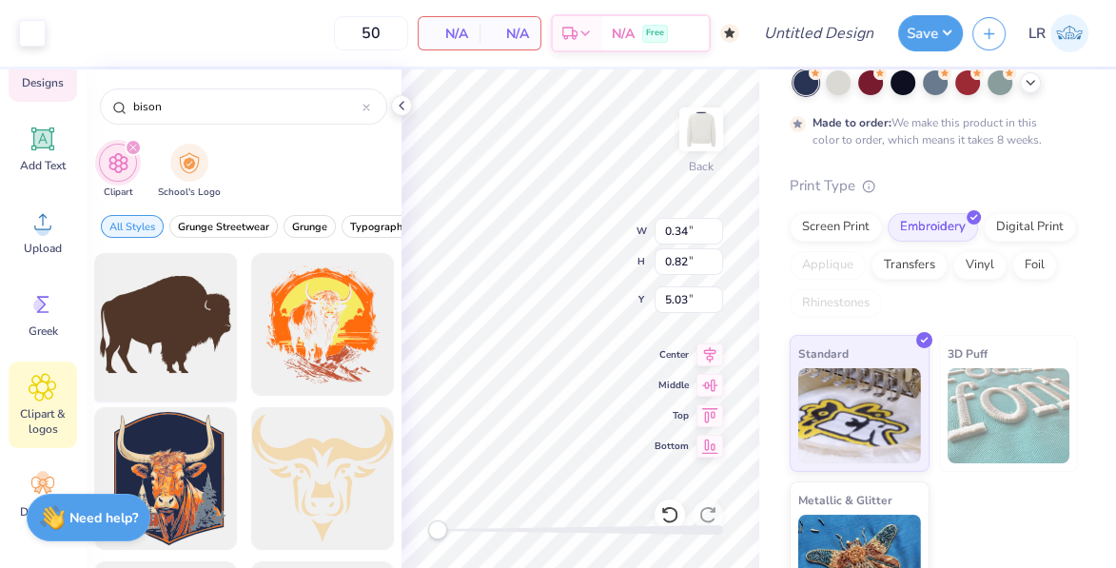
drag, startPoint x: 188, startPoint y: 340, endPoint x: 110, endPoint y: 365, distance: 81.8
click at [110, 365] on div at bounding box center [165, 324] width 157 height 157
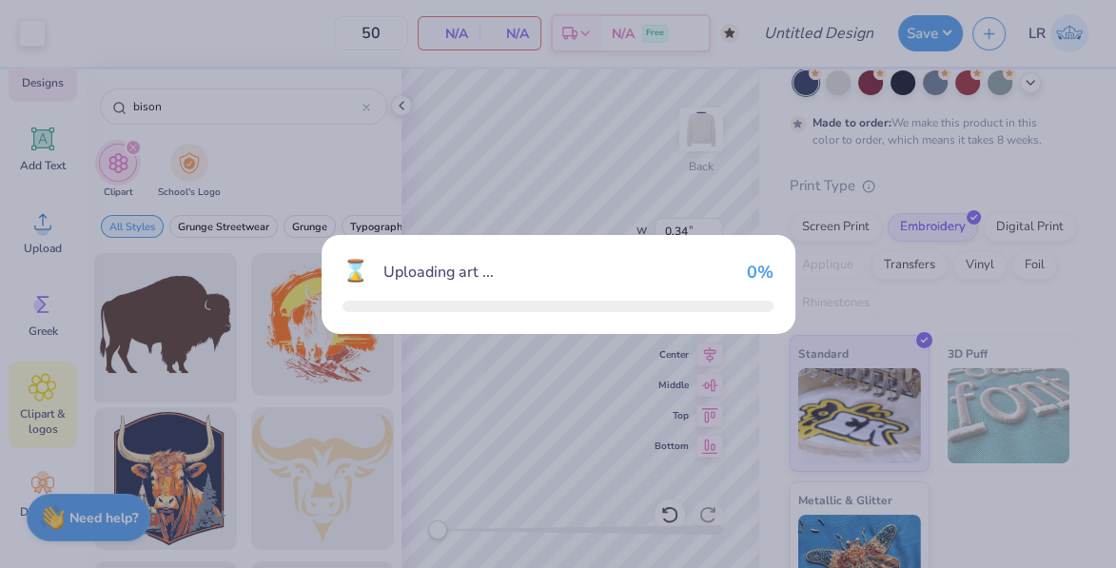
click at [110, 365] on div "⌛ Uploading art ... 0 %" at bounding box center [558, 284] width 1116 height 568
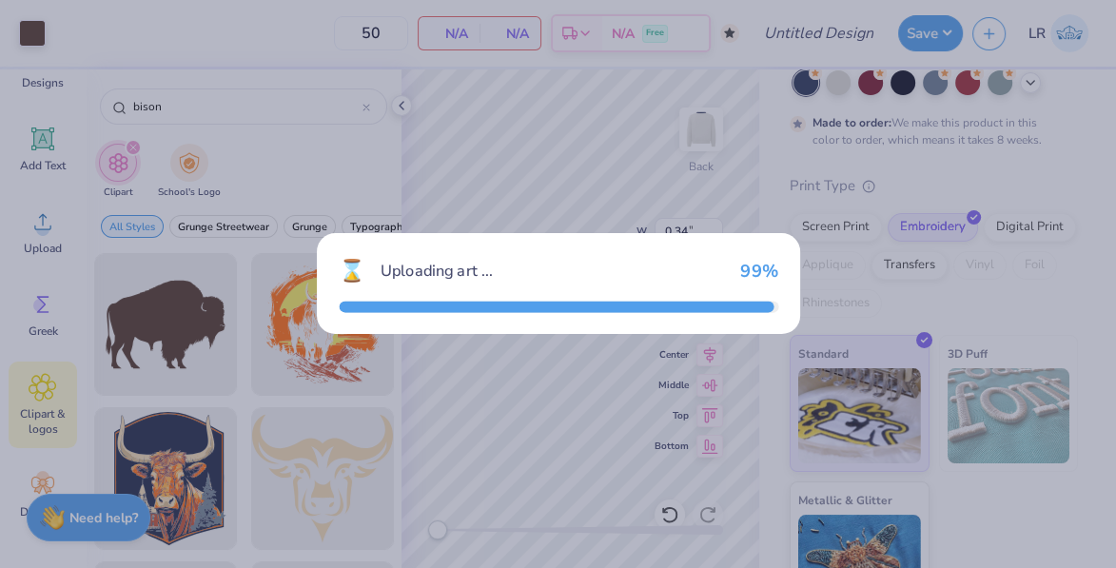
type input "12.00"
type input "8.89"
type input "3.00"
